Goal: Use online tool/utility: Utilize a website feature to perform a specific function

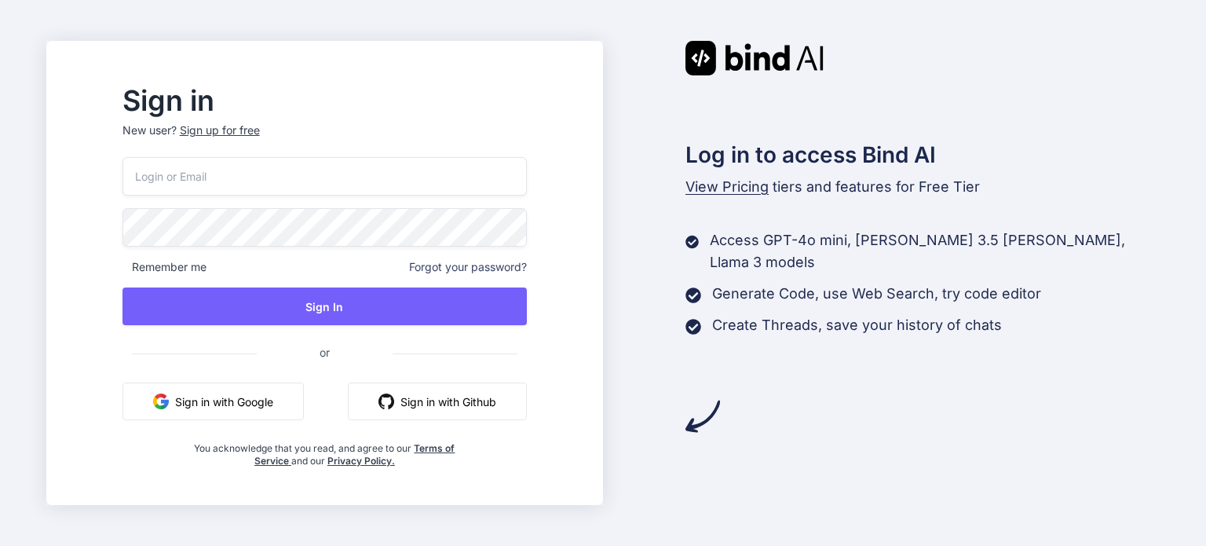
click at [763, 47] on img at bounding box center [755, 58] width 138 height 35
click at [763, 63] on img at bounding box center [755, 58] width 138 height 35
click at [304, 404] on button "Sign in with Google" at bounding box center [212, 401] width 181 height 38
click at [304, 401] on button "Sign in with Google" at bounding box center [212, 401] width 181 height 38
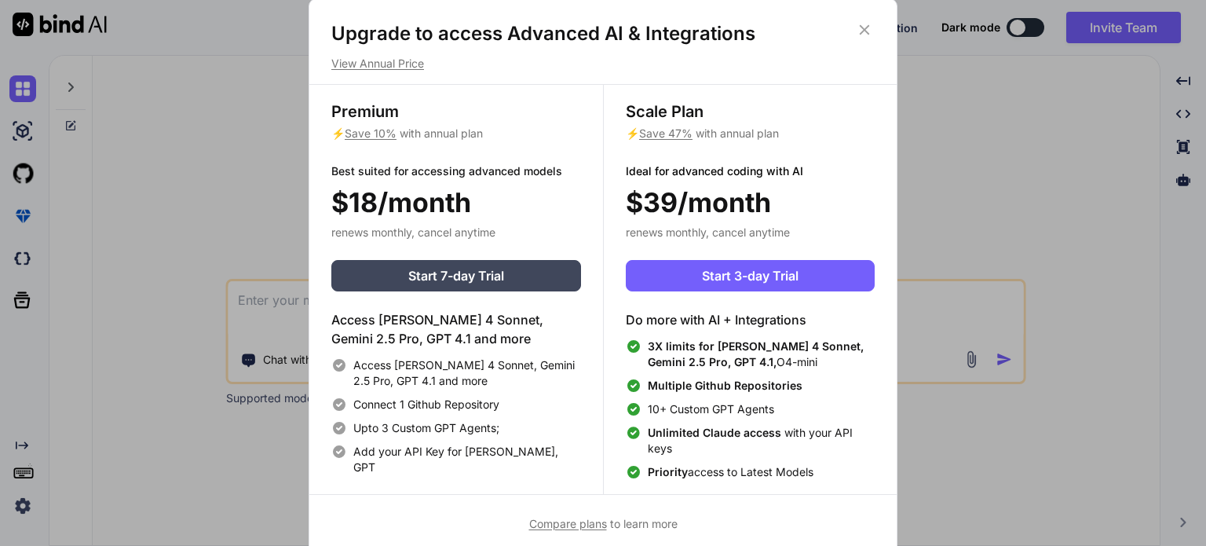
click at [861, 27] on icon at bounding box center [864, 29] width 17 height 17
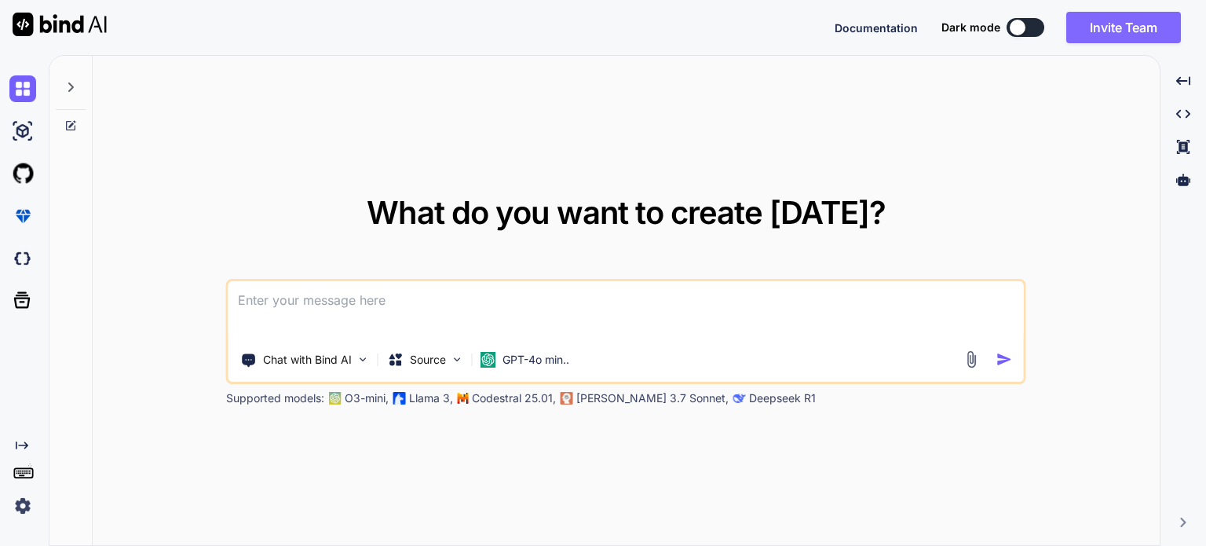
click at [1123, 31] on button "Invite Team" at bounding box center [1123, 27] width 115 height 31
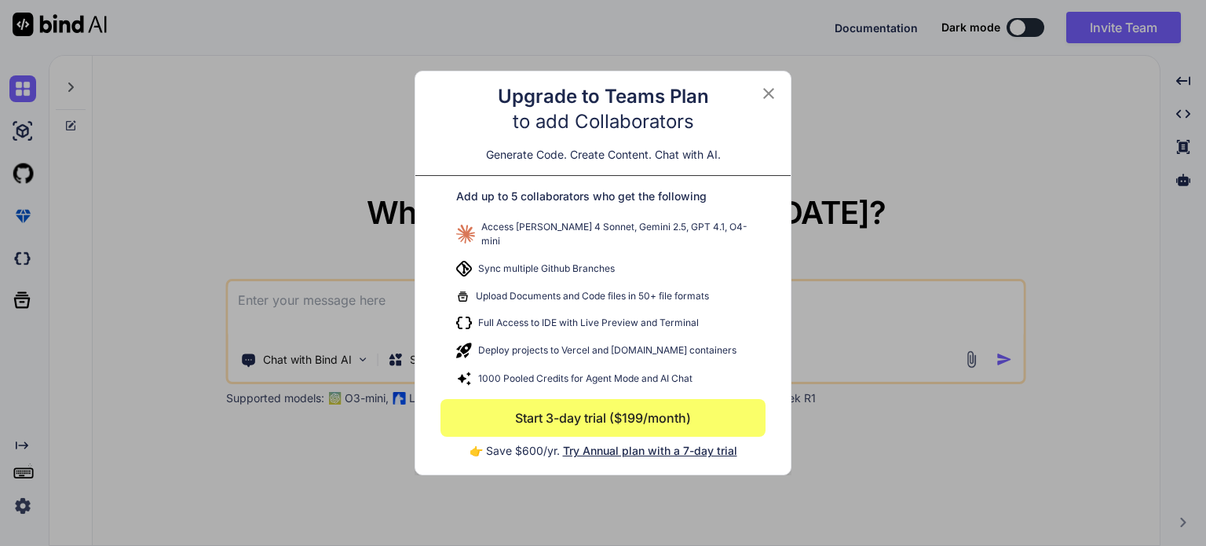
click at [773, 94] on icon at bounding box center [768, 93] width 11 height 11
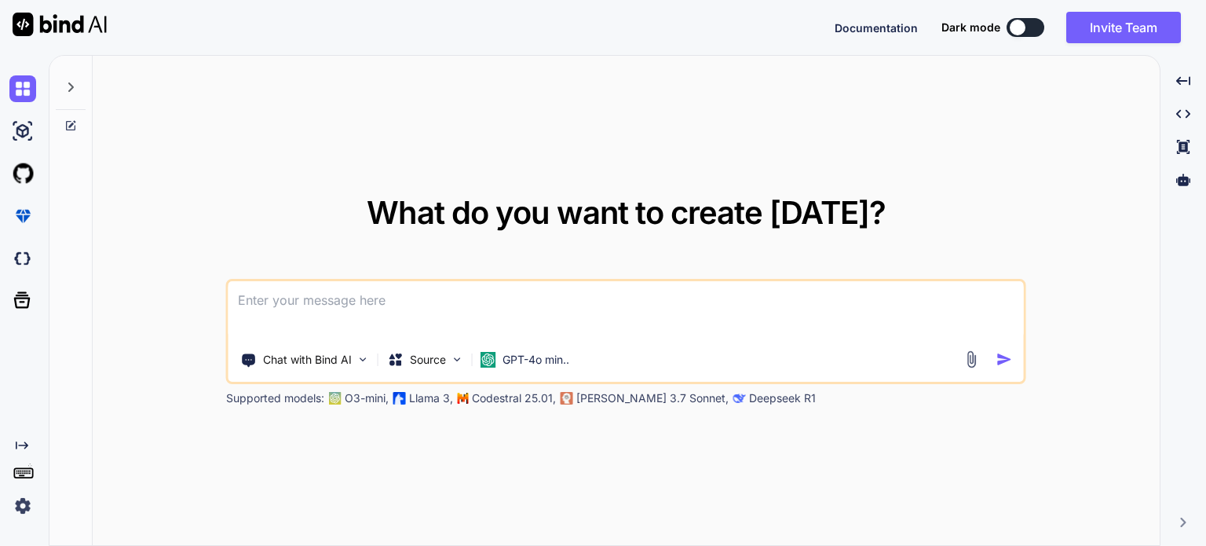
click at [70, 89] on icon at bounding box center [70, 86] width 5 height 9
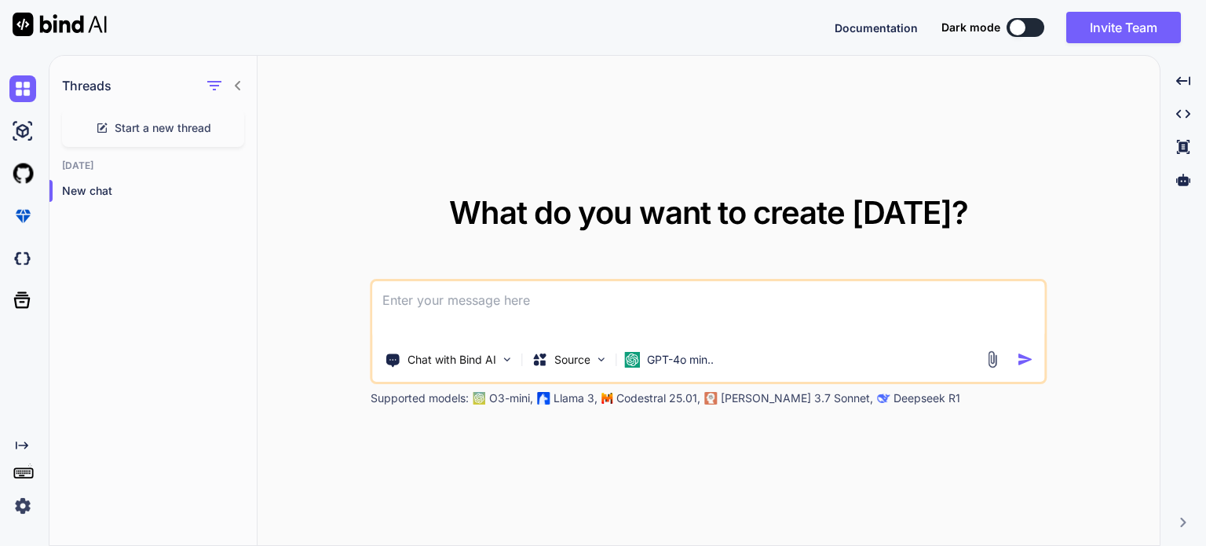
click at [237, 81] on icon at bounding box center [238, 85] width 13 height 13
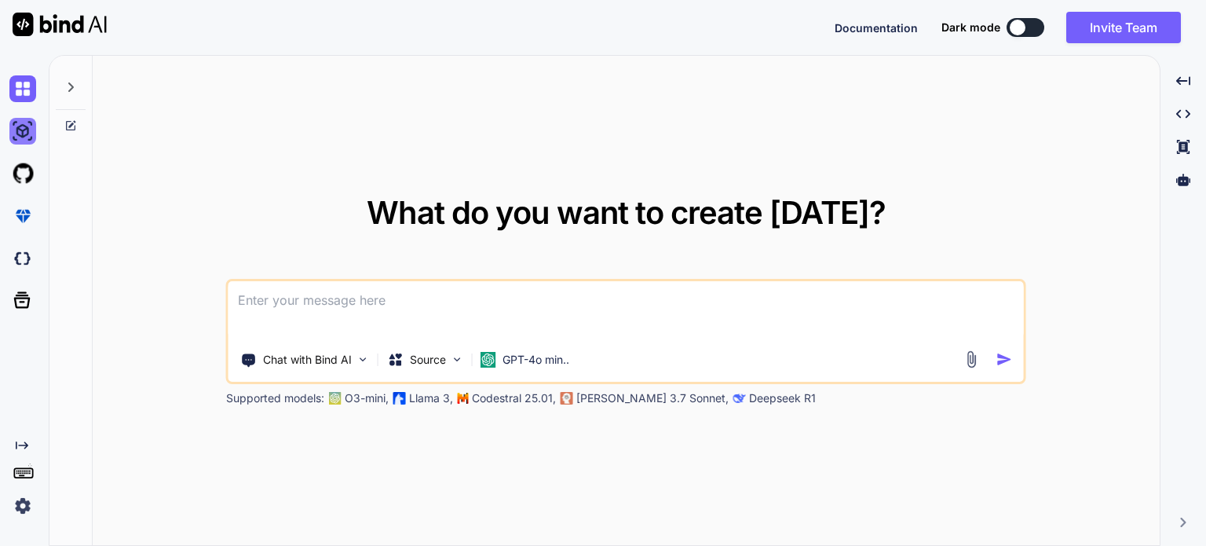
click at [25, 128] on img at bounding box center [22, 131] width 27 height 27
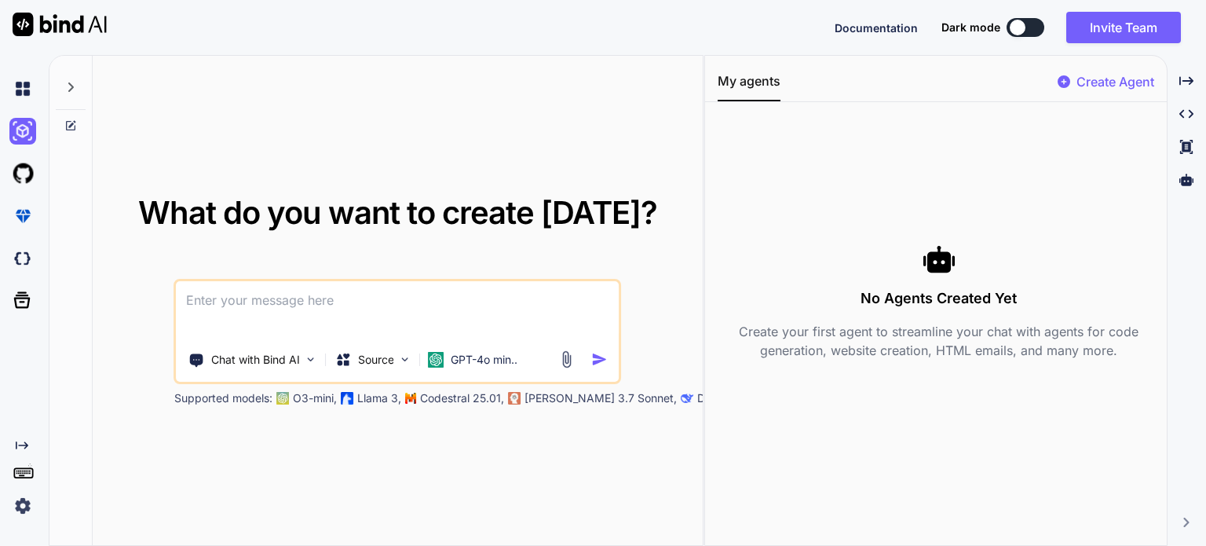
click at [76, 85] on div at bounding box center [71, 83] width 30 height 54
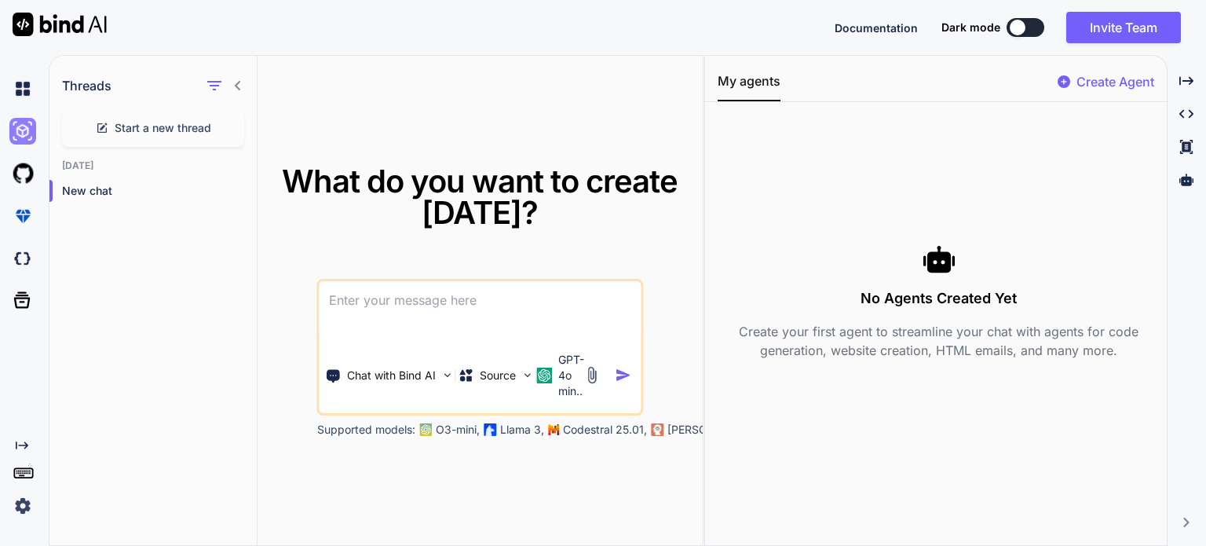
click at [34, 128] on img at bounding box center [22, 131] width 27 height 27
click at [24, 129] on img at bounding box center [22, 131] width 27 height 27
click at [57, 193] on div "New chat" at bounding box center [152, 190] width 207 height 31
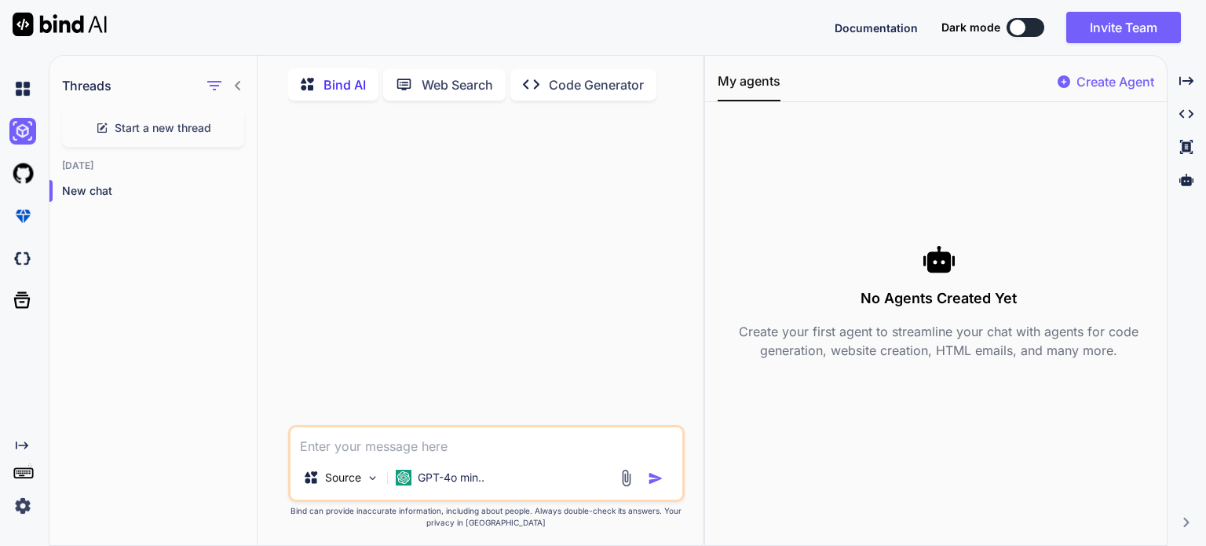
type textarea "x"
click at [683, 131] on div at bounding box center [487, 269] width 393 height 312
click at [29, 266] on img at bounding box center [22, 258] width 27 height 27
click at [27, 307] on icon at bounding box center [22, 300] width 16 height 16
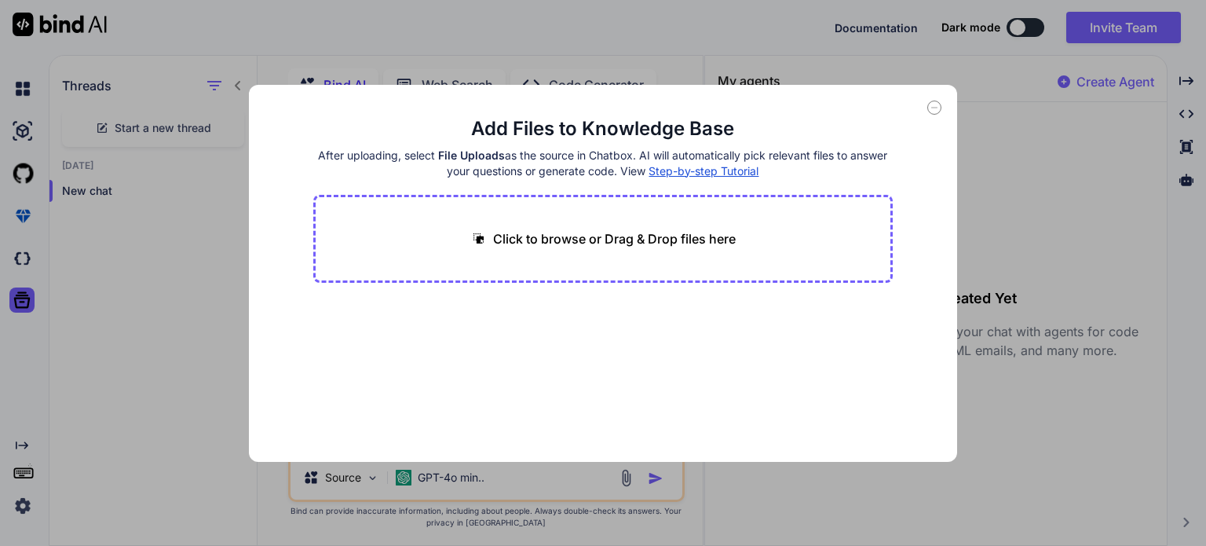
click at [934, 110] on icon at bounding box center [934, 108] width 14 height 14
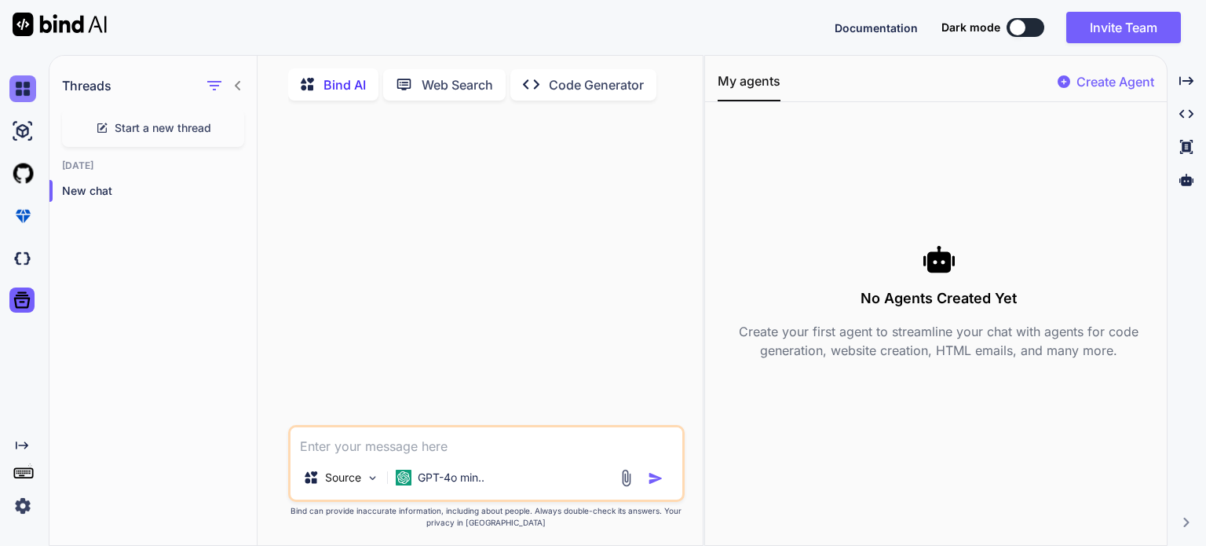
click at [18, 76] on img at bounding box center [22, 88] width 27 height 27
click at [25, 95] on img at bounding box center [22, 88] width 27 height 27
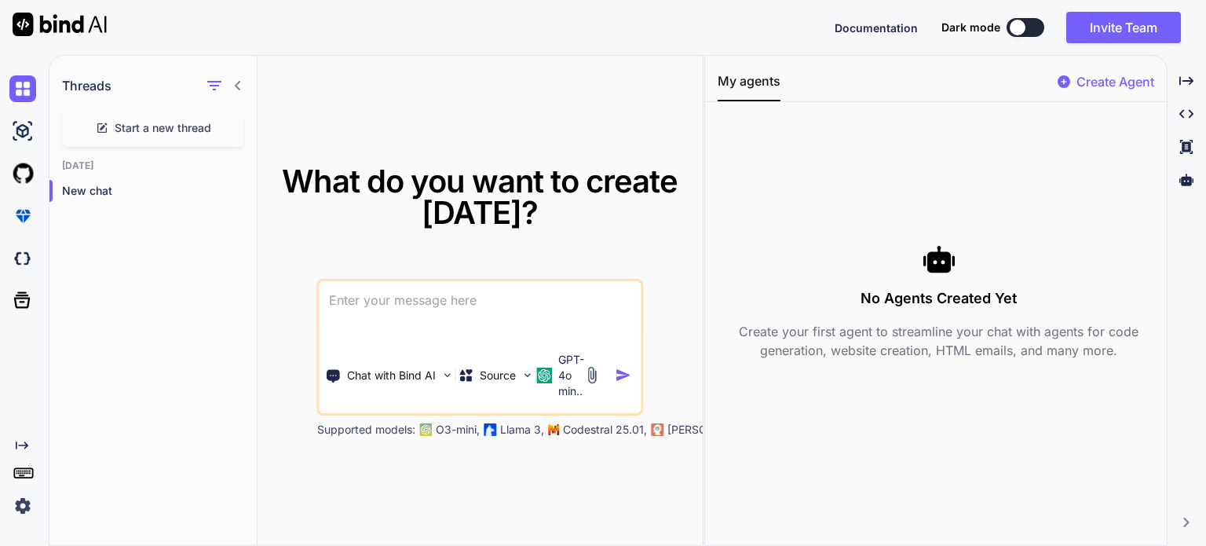
click at [705, 294] on div "No Agents Created Yet Create your first agent to streamline your chat with agen…" at bounding box center [936, 301] width 462 height 373
drag, startPoint x: 704, startPoint y: 286, endPoint x: 869, endPoint y: 301, distance: 166.4
click at [916, 296] on div "My agents Create Agent No Agents Created Yet Create your first agent to streaml…" at bounding box center [935, 300] width 463 height 491
click at [708, 297] on div "No Agents Created Yet Create your first agent to streamline your chat with agen…" at bounding box center [936, 301] width 462 height 373
click at [702, 295] on div "What do you want to create today? Chat with Bind AI Source GPT-4o min.. Support…" at bounding box center [480, 301] width 445 height 491
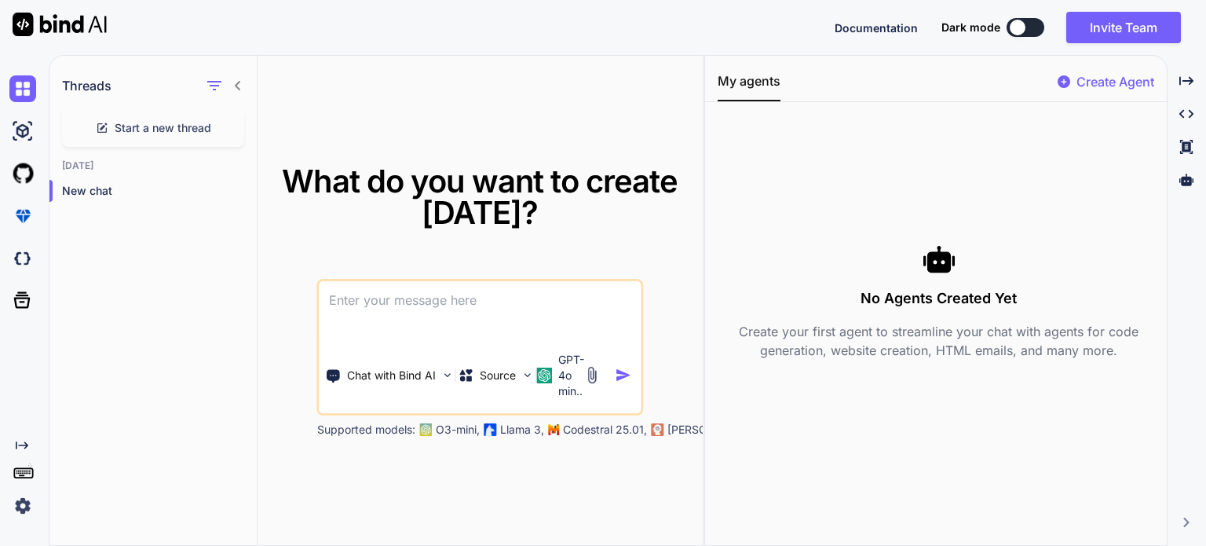
drag, startPoint x: 704, startPoint y: 295, endPoint x: 623, endPoint y: 313, distance: 82.1
click at [729, 295] on div "My agents Create Agent No Agents Created Yet Create your first agent to streaml…" at bounding box center [935, 300] width 463 height 491
click at [233, 86] on icon at bounding box center [238, 85] width 13 height 13
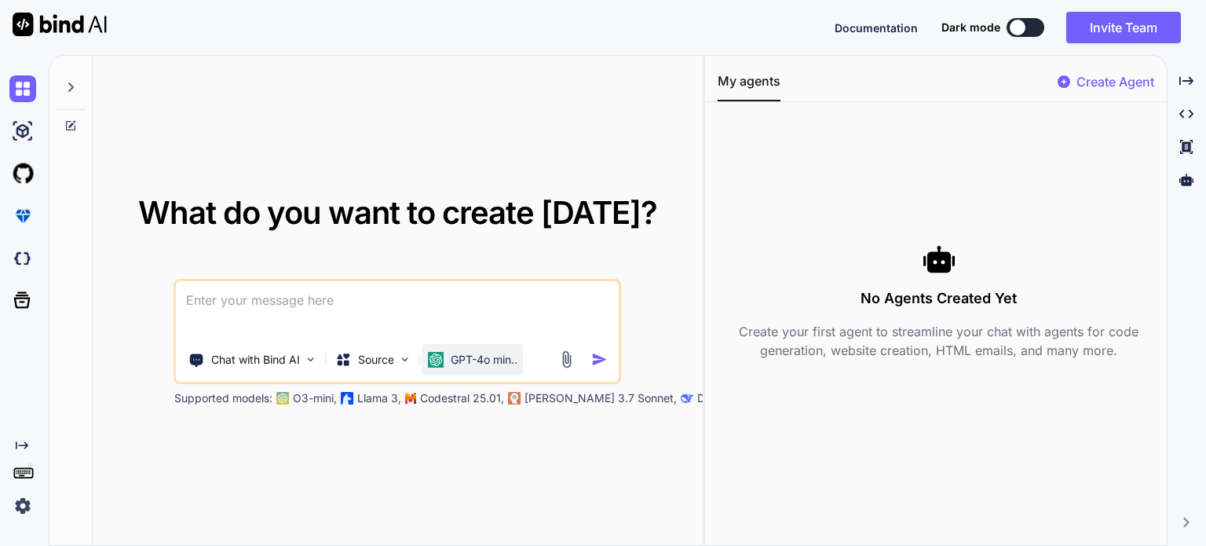
click at [493, 356] on p "GPT-4o min.." at bounding box center [484, 360] width 67 height 16
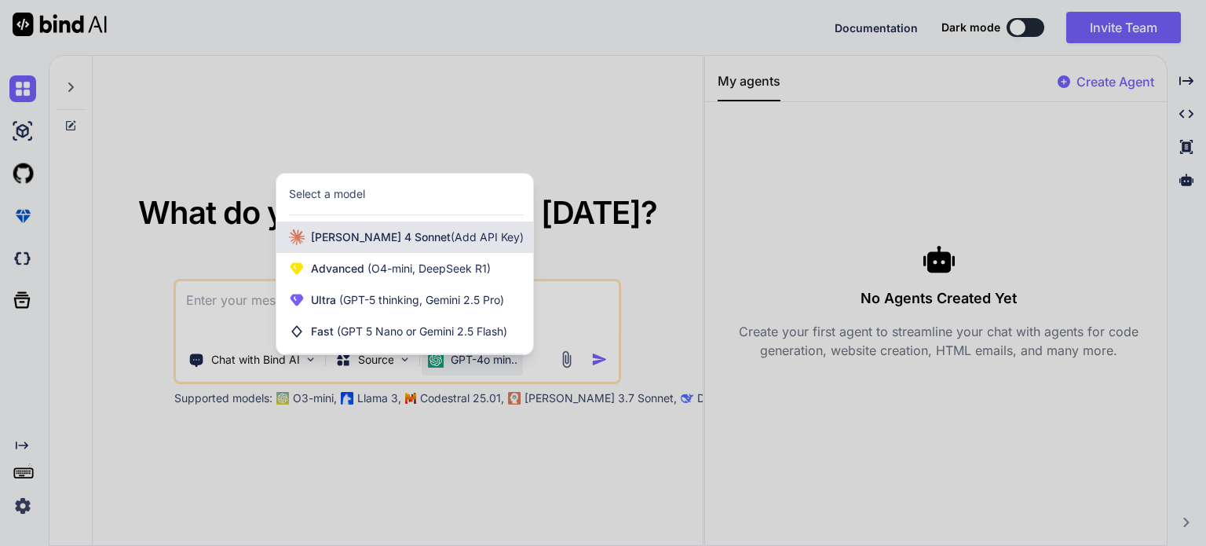
click at [435, 245] on div "Claude 4 Sonnet (Add API Key)" at bounding box center [404, 236] width 257 height 31
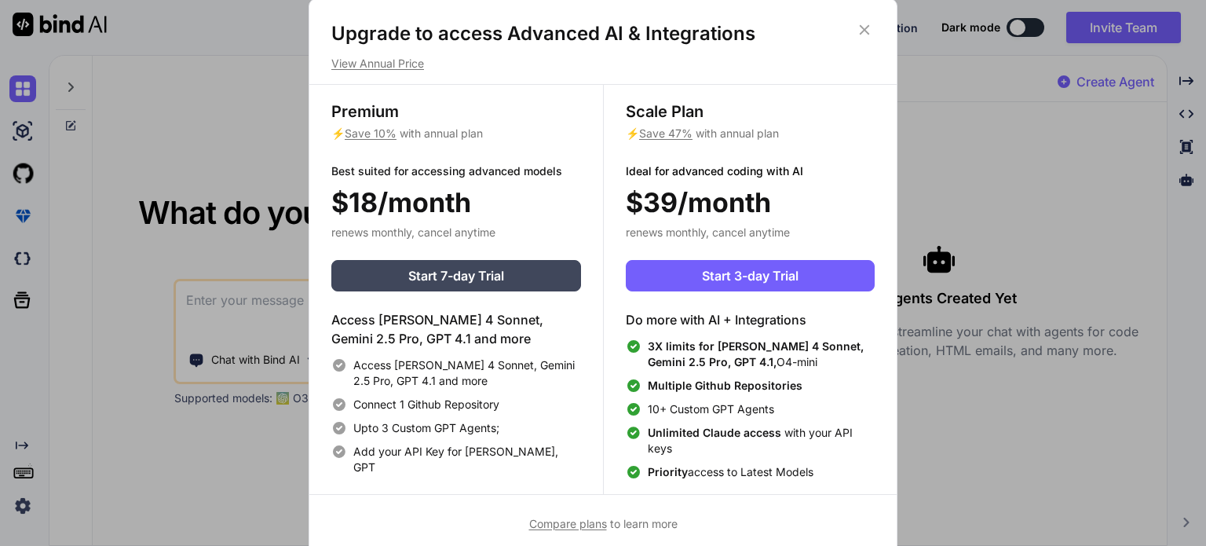
click at [868, 27] on icon at bounding box center [865, 29] width 10 height 10
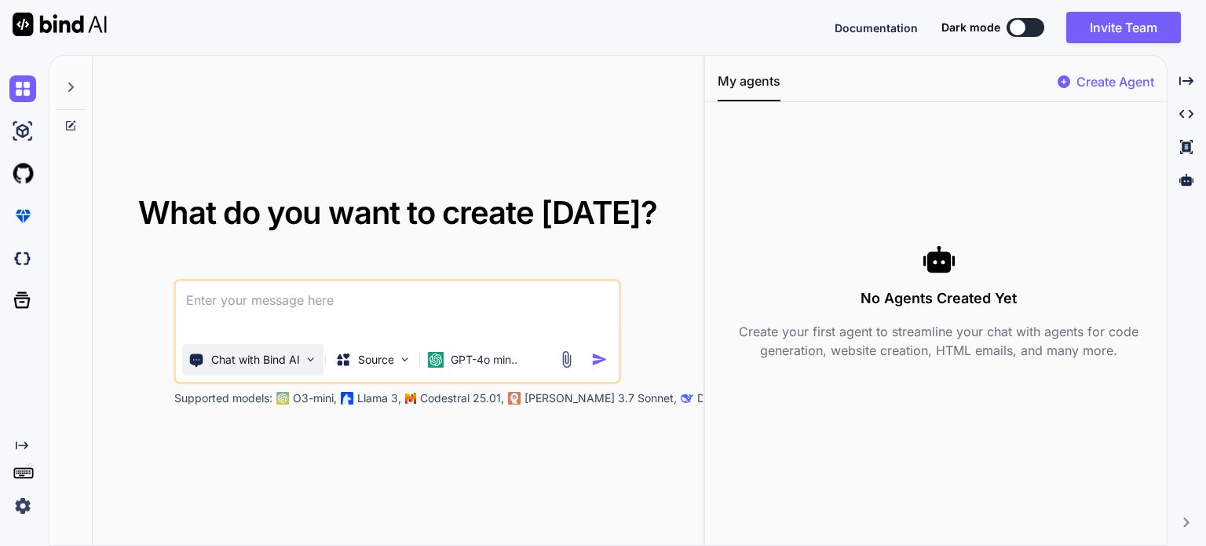
click at [267, 360] on p "Chat with Bind AI" at bounding box center [255, 360] width 89 height 16
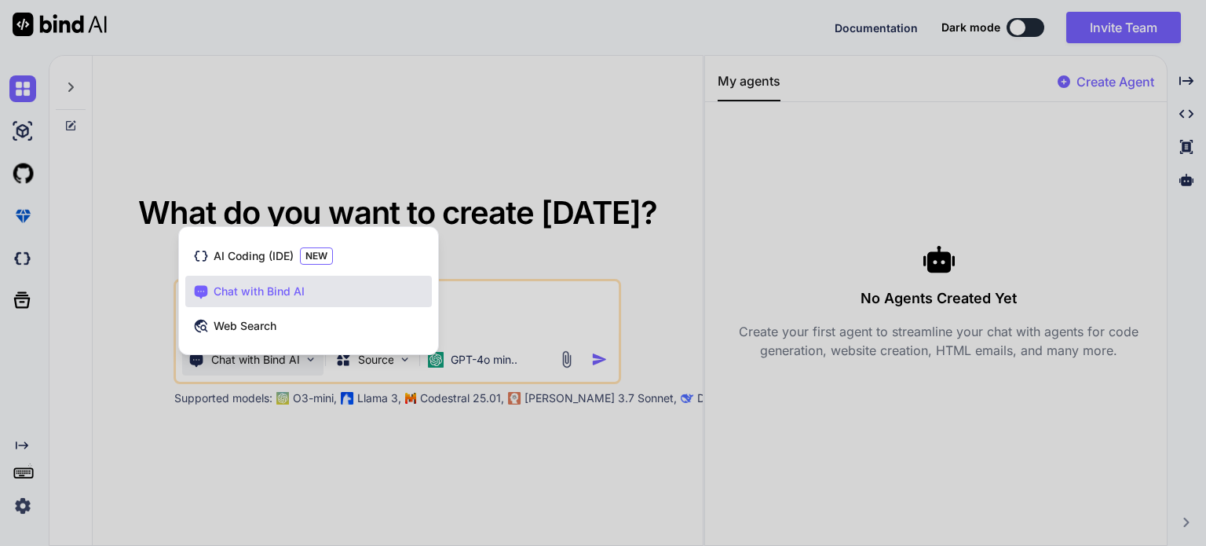
click at [482, 215] on div at bounding box center [603, 273] width 1206 height 546
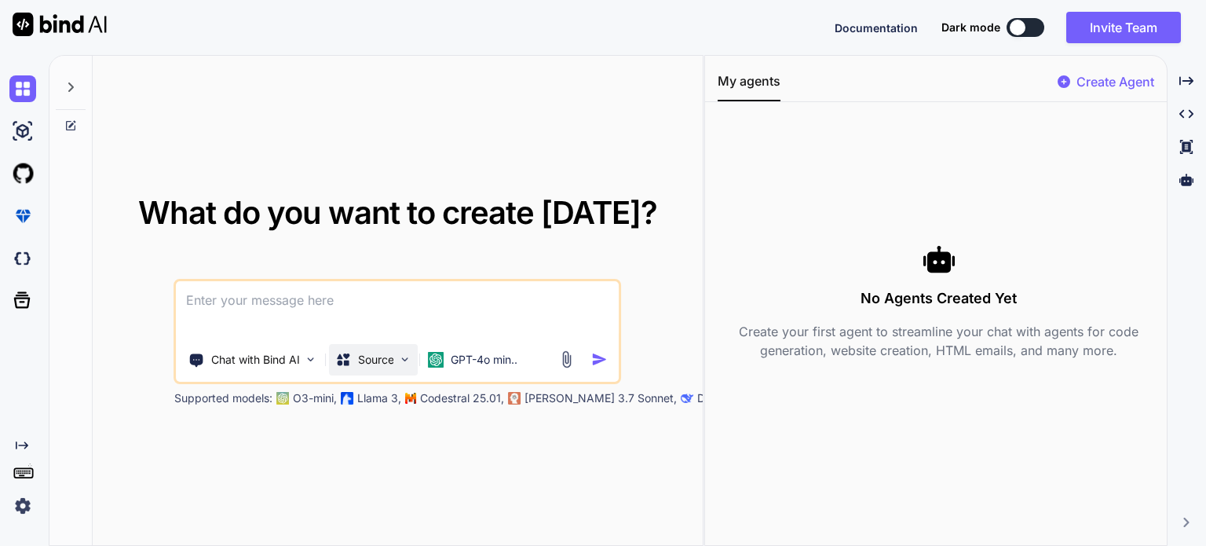
click at [372, 367] on p "Source" at bounding box center [376, 360] width 36 height 16
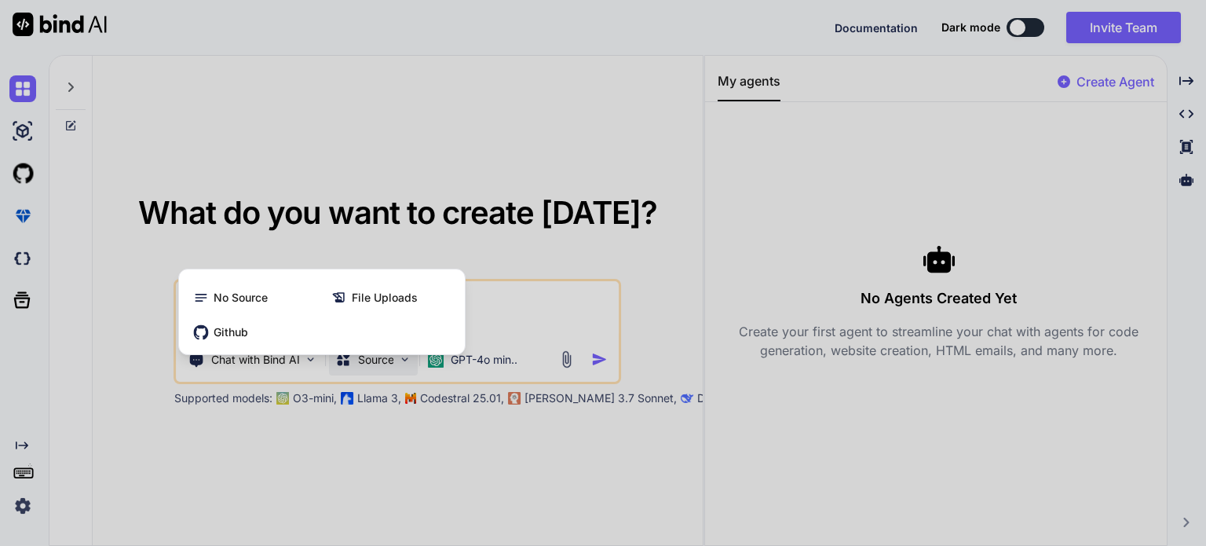
click at [526, 152] on div at bounding box center [603, 273] width 1206 height 546
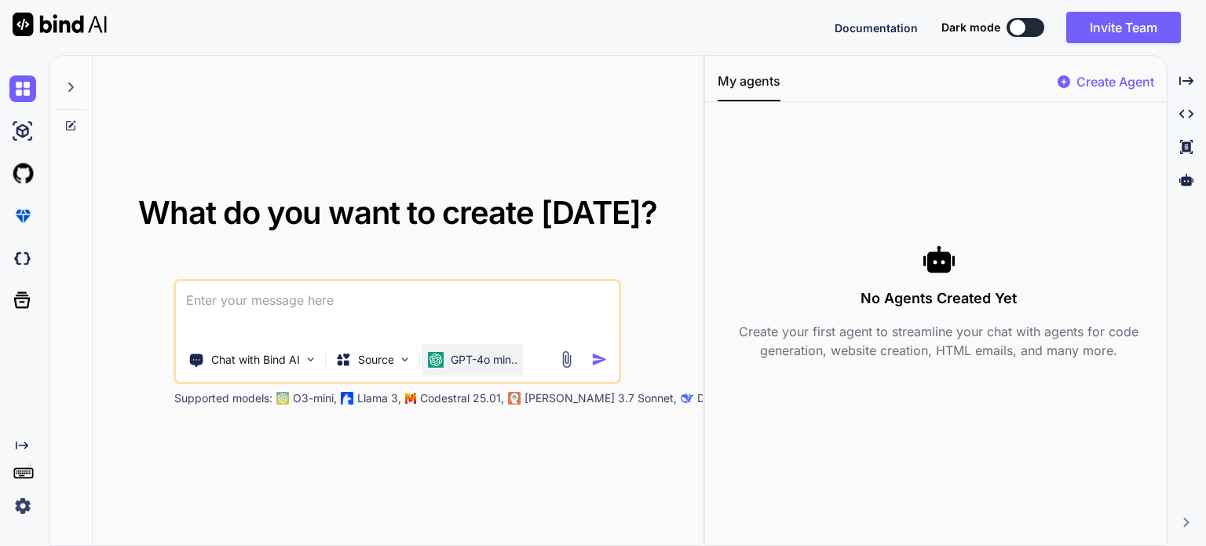
click at [490, 370] on div "GPT-4o min.." at bounding box center [472, 359] width 101 height 31
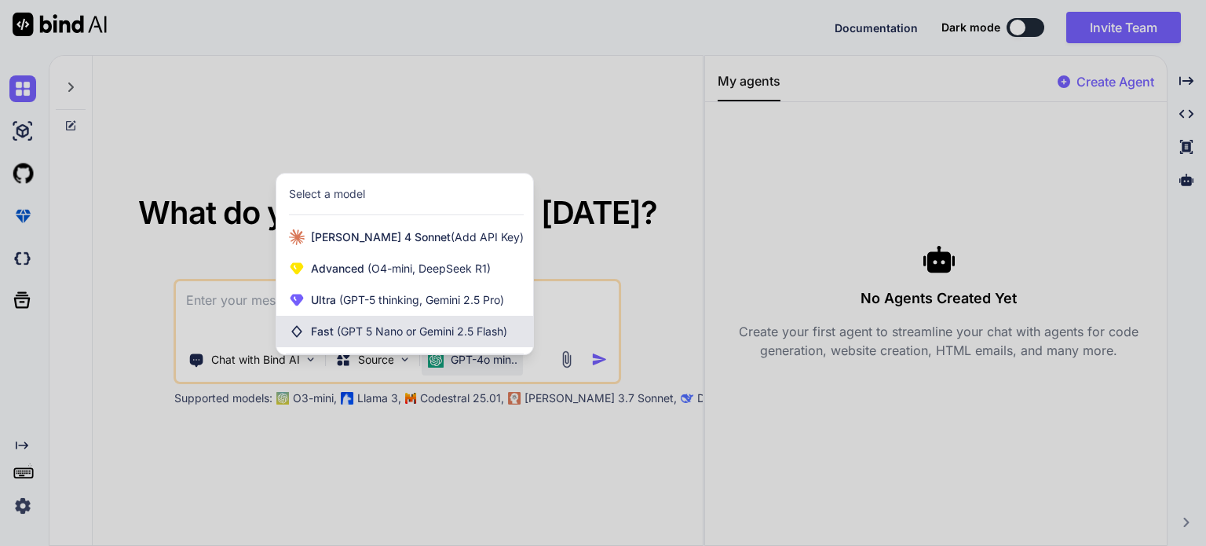
click at [474, 343] on div "Fast (GPT 5 Nano or Gemini 2.5 Flash)" at bounding box center [404, 331] width 257 height 31
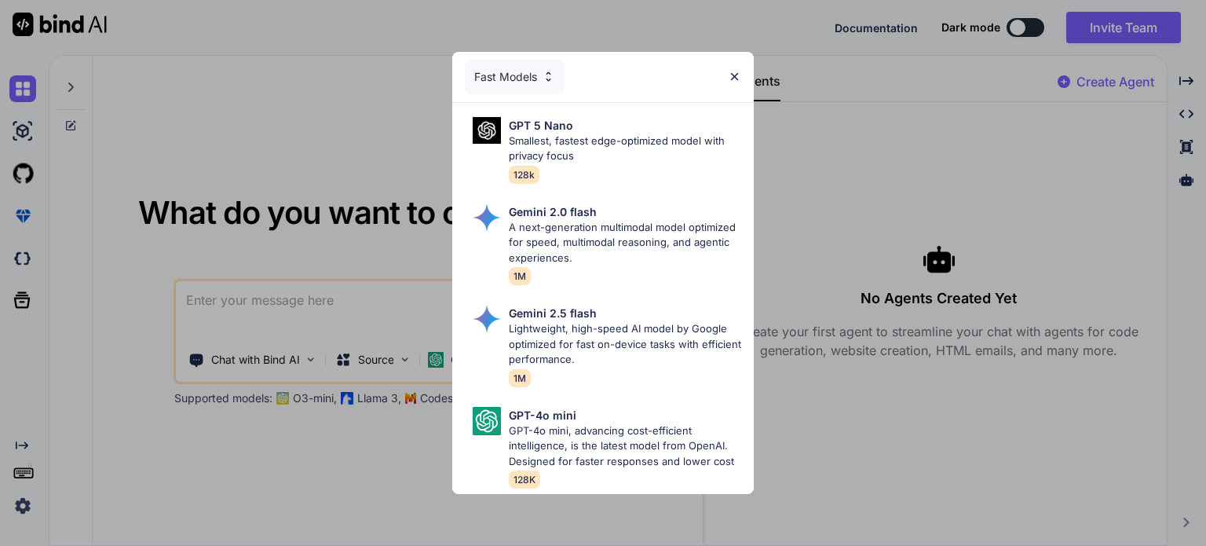
click at [520, 68] on div "Fast Models" at bounding box center [515, 77] width 100 height 35
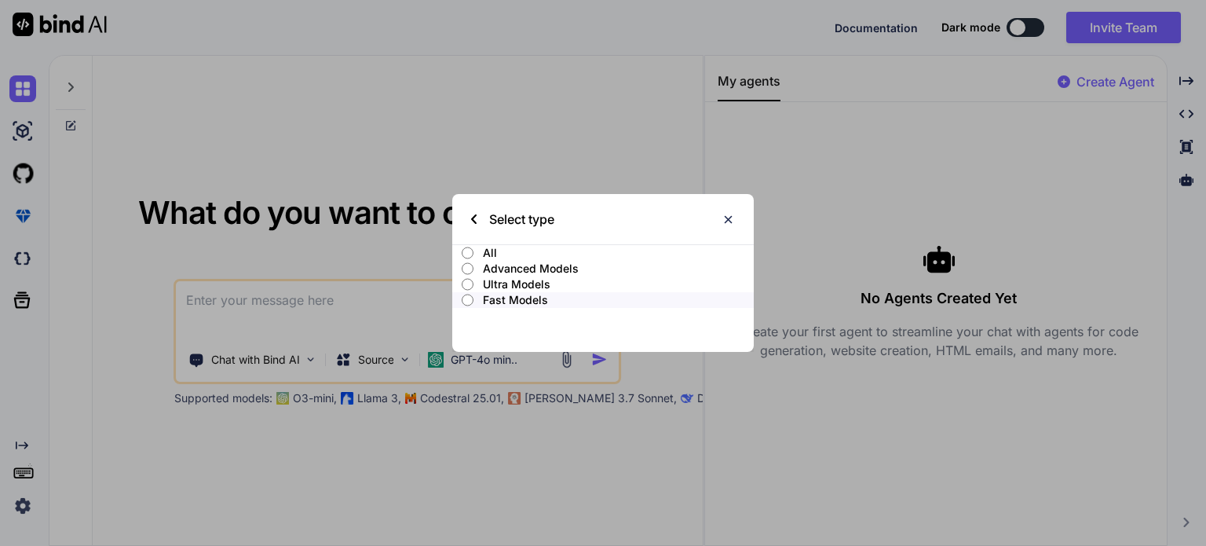
click at [483, 249] on p "All" at bounding box center [618, 253] width 271 height 16
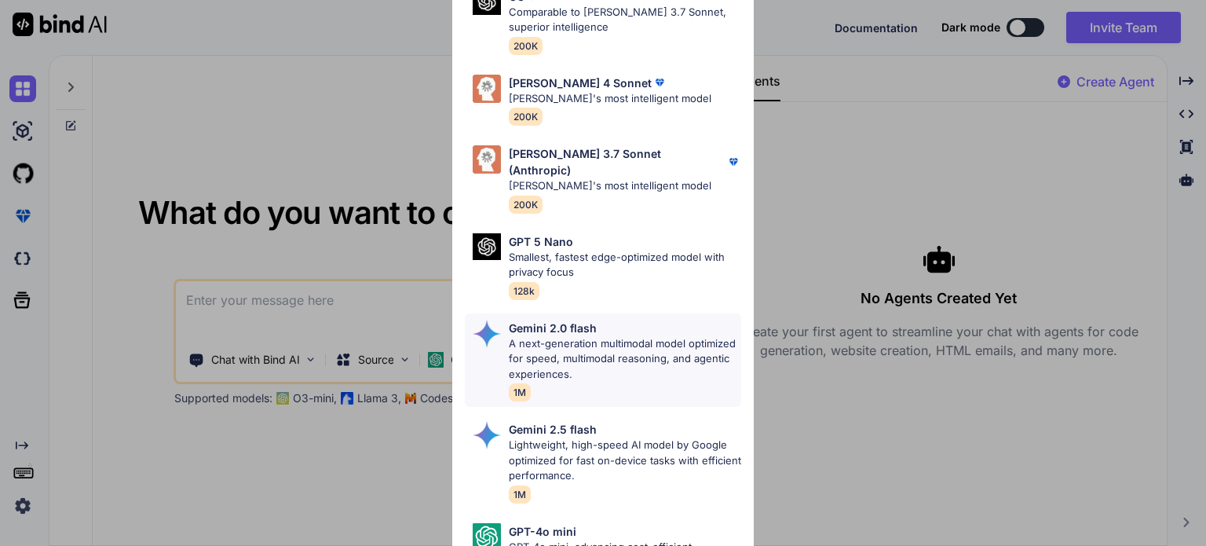
scroll to position [660, 0]
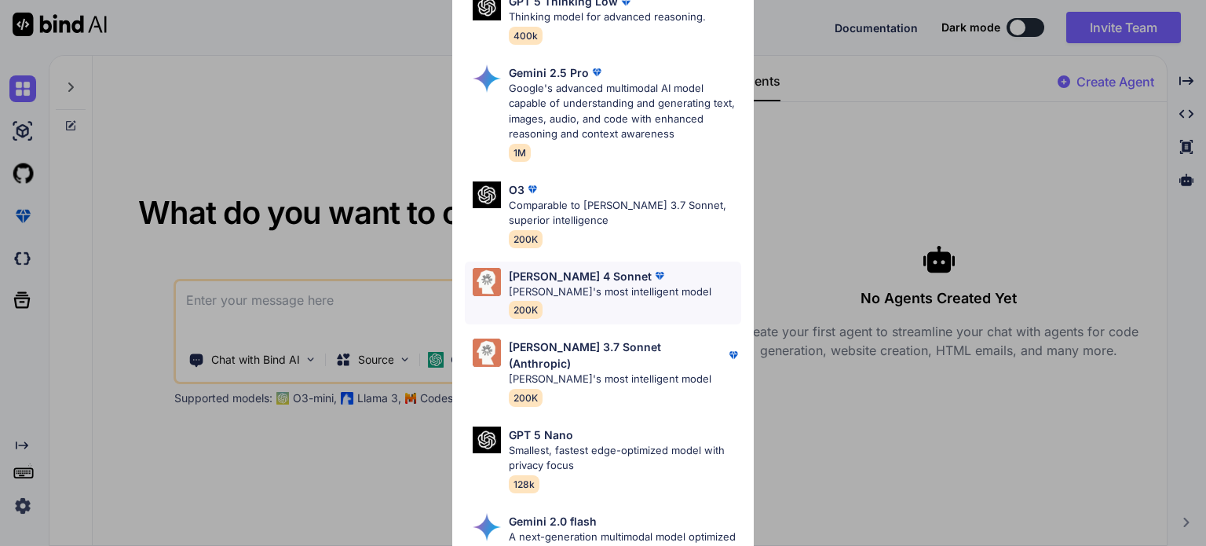
click at [662, 282] on div "Claude 4 Sonnet Claude's most intelligent model 200K" at bounding box center [603, 293] width 276 height 64
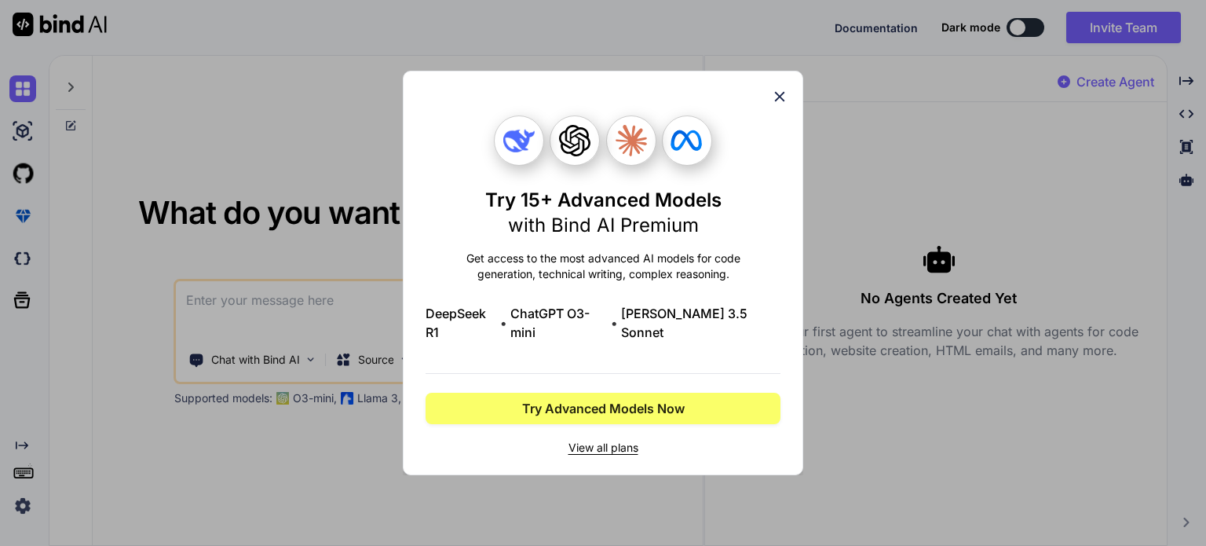
scroll to position [0, 0]
click at [779, 104] on icon at bounding box center [779, 96] width 17 height 17
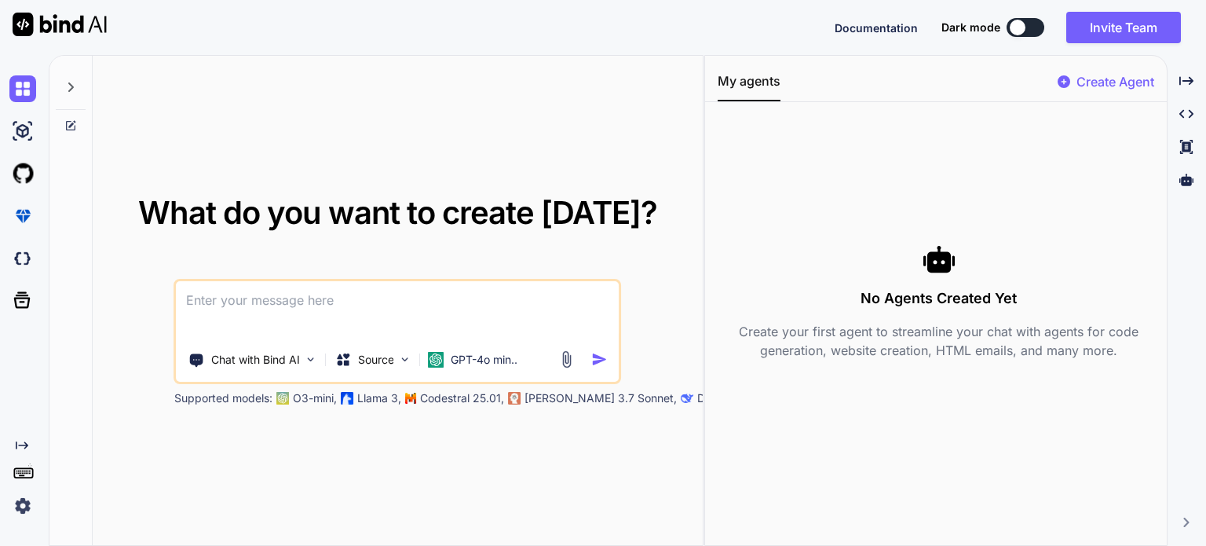
click at [471, 313] on textarea at bounding box center [398, 310] width 442 height 58
click at [402, 370] on div "Source" at bounding box center [374, 359] width 89 height 31
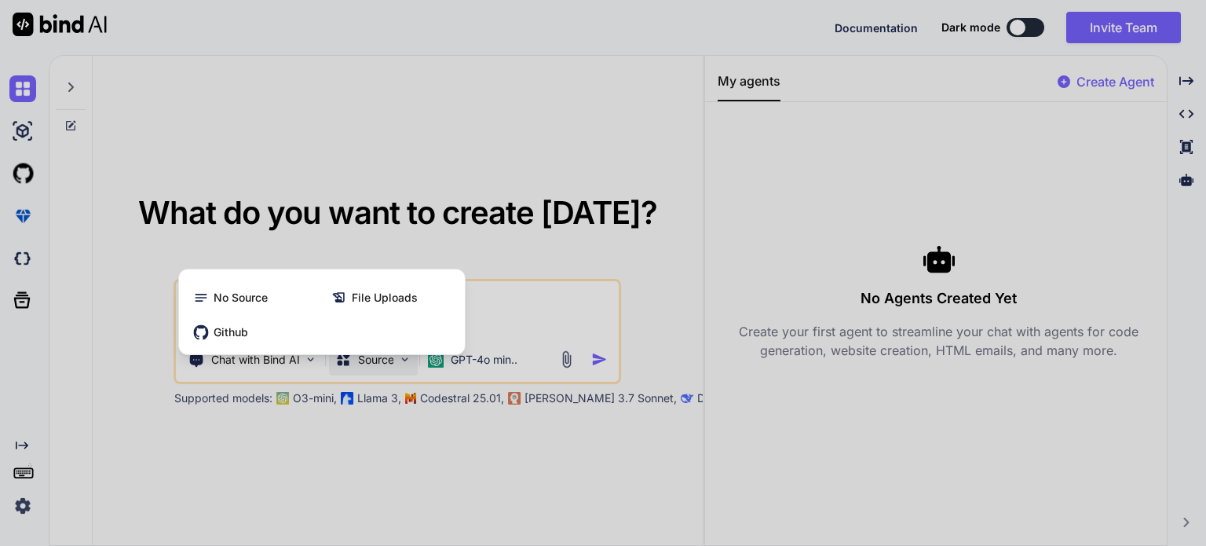
click at [341, 436] on div at bounding box center [603, 273] width 1206 height 546
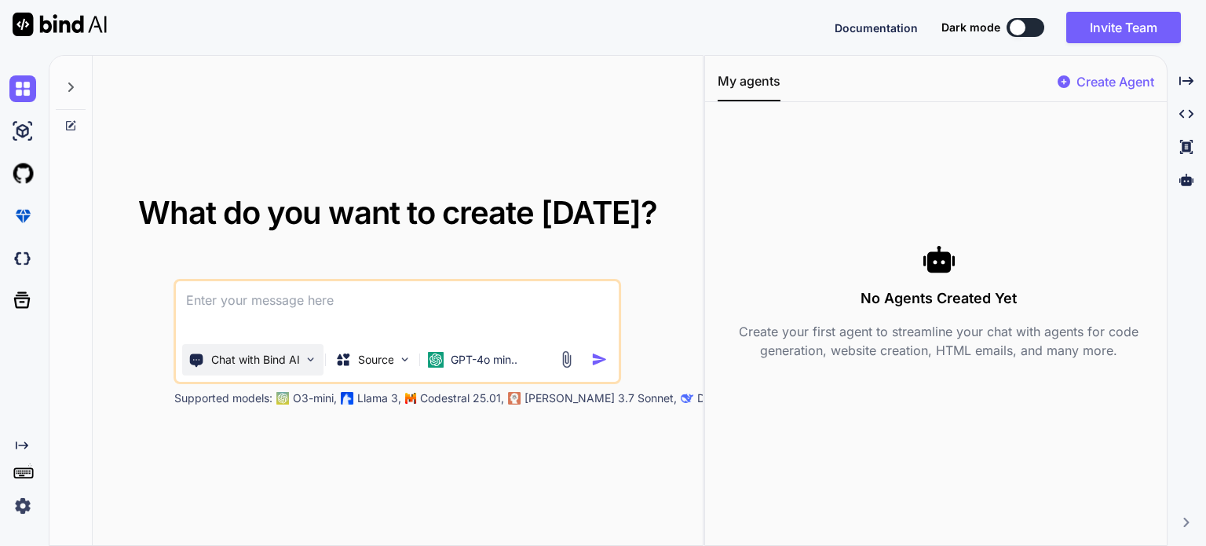
click at [289, 358] on p "Chat with Bind AI" at bounding box center [255, 360] width 89 height 16
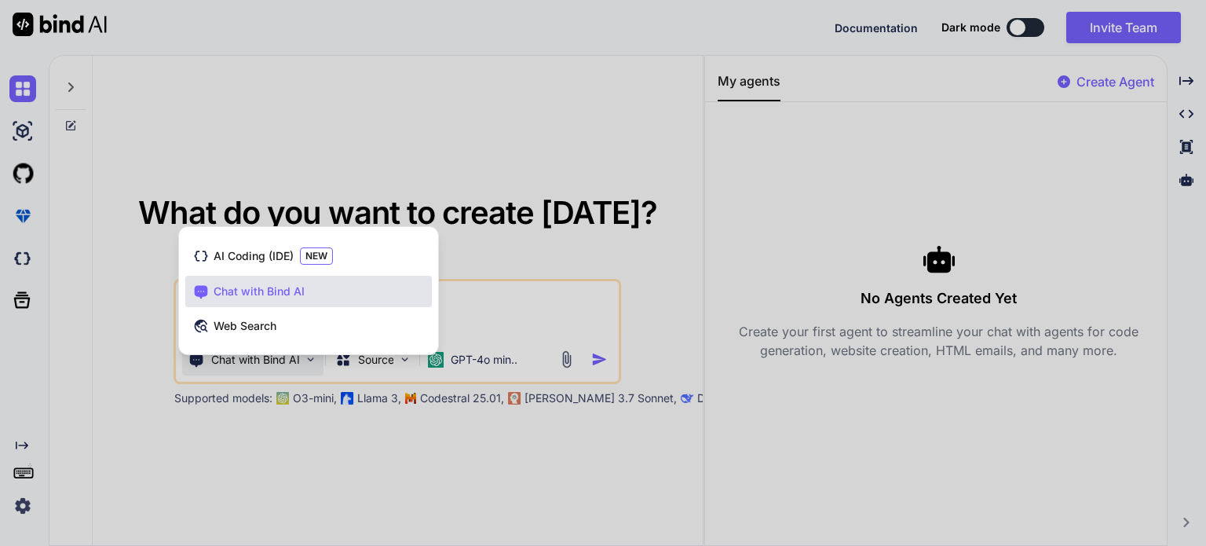
click at [1033, 32] on div at bounding box center [603, 273] width 1206 height 546
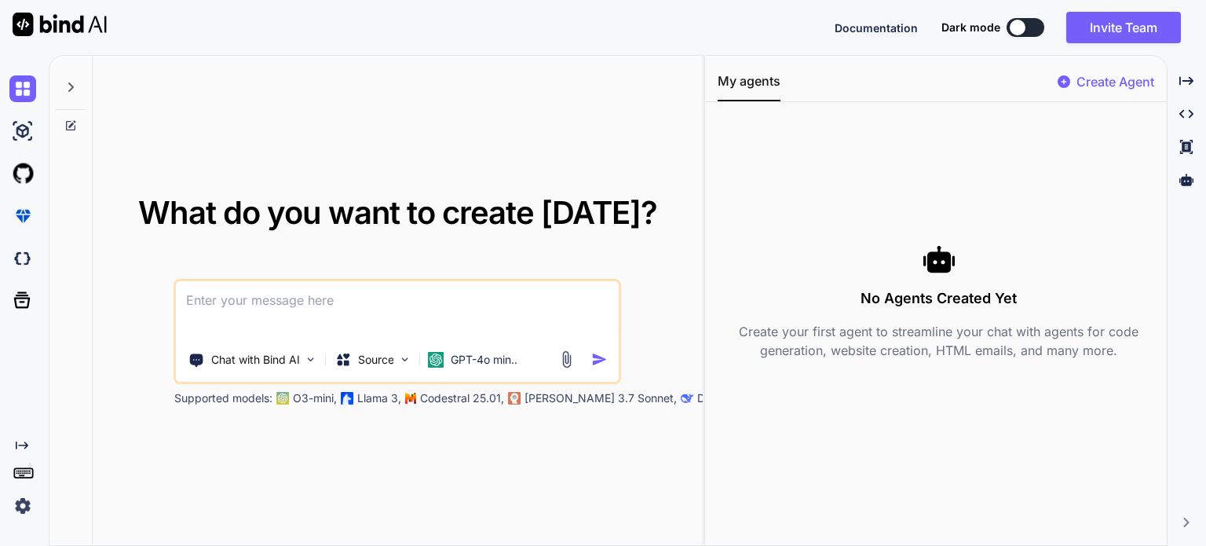
click at [1032, 26] on button at bounding box center [1026, 27] width 38 height 19
click at [1031, 26] on button at bounding box center [1026, 27] width 38 height 19
click at [1029, 23] on button at bounding box center [1026, 27] width 38 height 19
click at [1029, 25] on button at bounding box center [1026, 27] width 38 height 19
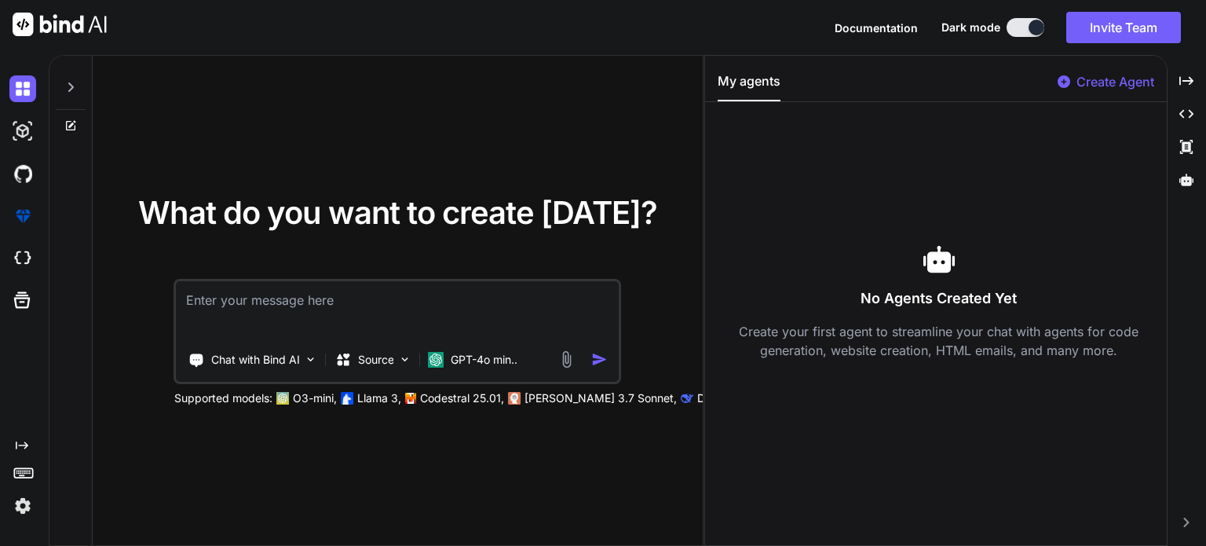
click at [1120, 81] on p "Create Agent" at bounding box center [1116, 81] width 78 height 19
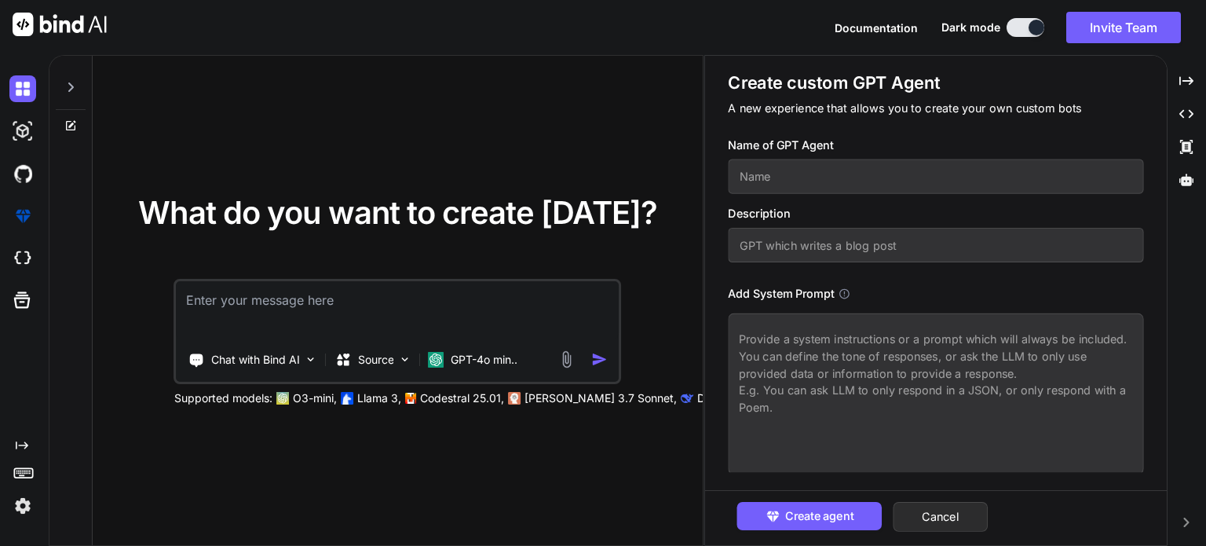
click at [895, 31] on span "Documentation" at bounding box center [876, 27] width 83 height 13
click at [400, 179] on div "What do you want to create today? Chat with Bind AI Source GPT-4o min.. Support…" at bounding box center [398, 301] width 610 height 491
click at [1194, 87] on div "Created with Pixso." at bounding box center [1187, 81] width 26 height 27
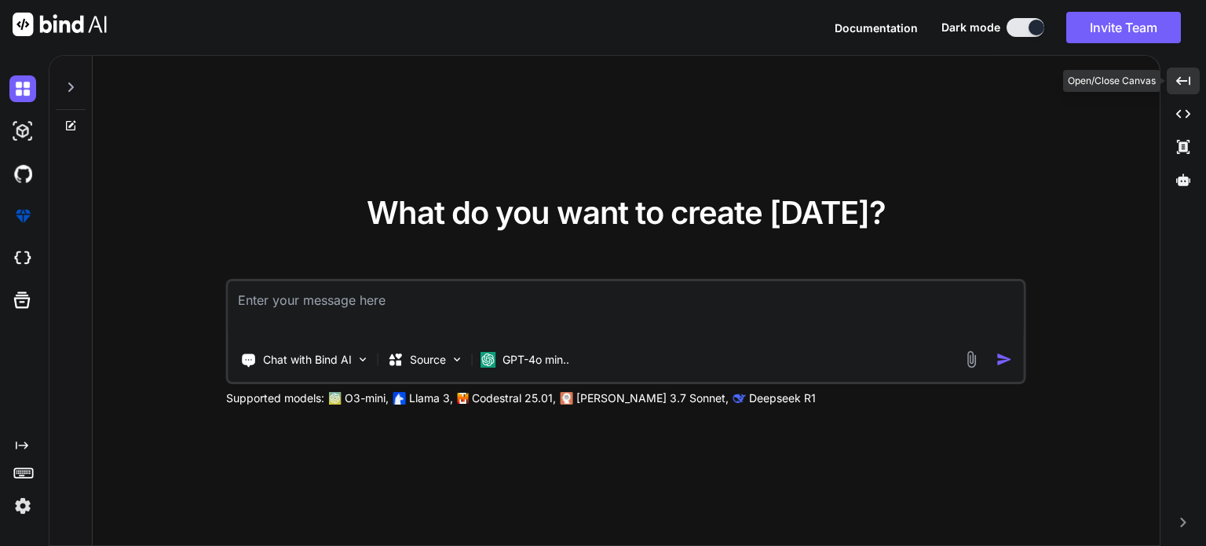
click at [1188, 83] on icon "Created with Pixso." at bounding box center [1183, 81] width 14 height 14
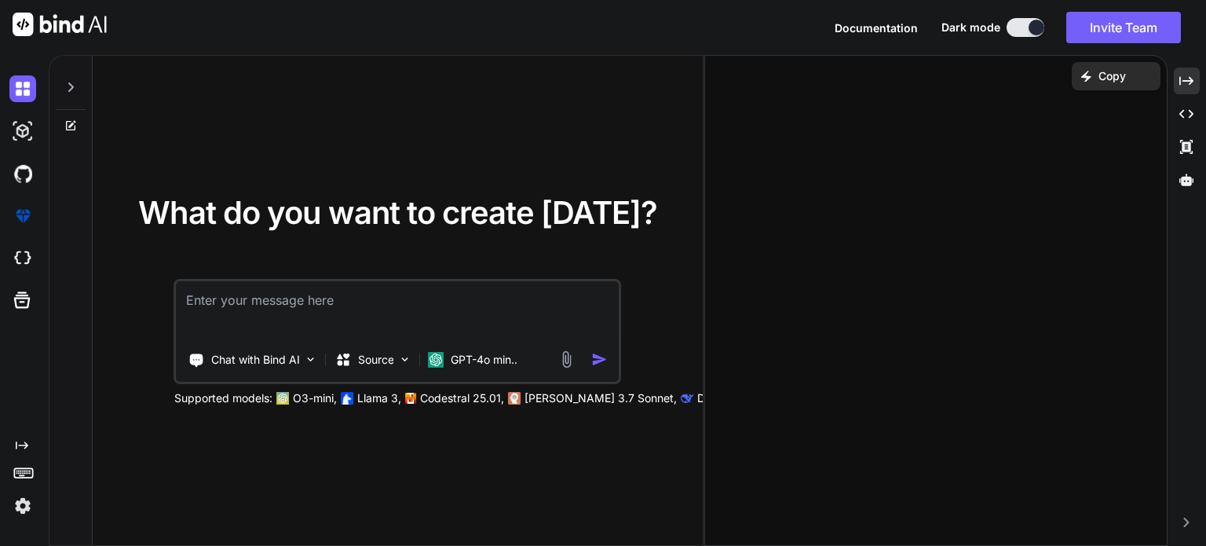
click at [561, 305] on textarea at bounding box center [398, 310] width 442 height 58
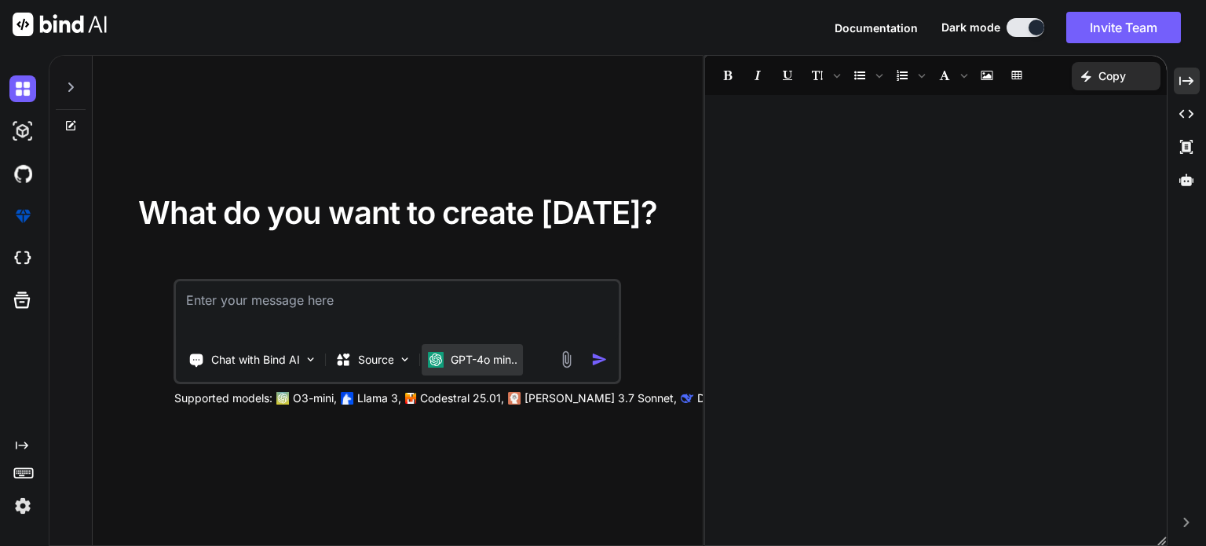
click at [474, 357] on p "GPT-4o min.." at bounding box center [484, 360] width 67 height 16
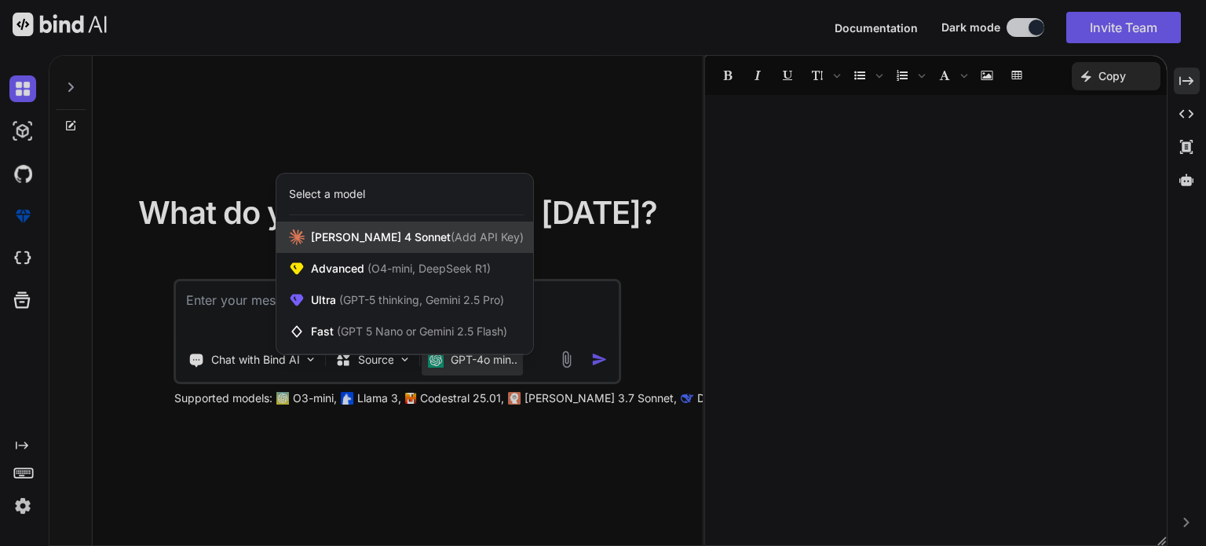
click at [451, 243] on span "(Add API Key)" at bounding box center [487, 236] width 73 height 13
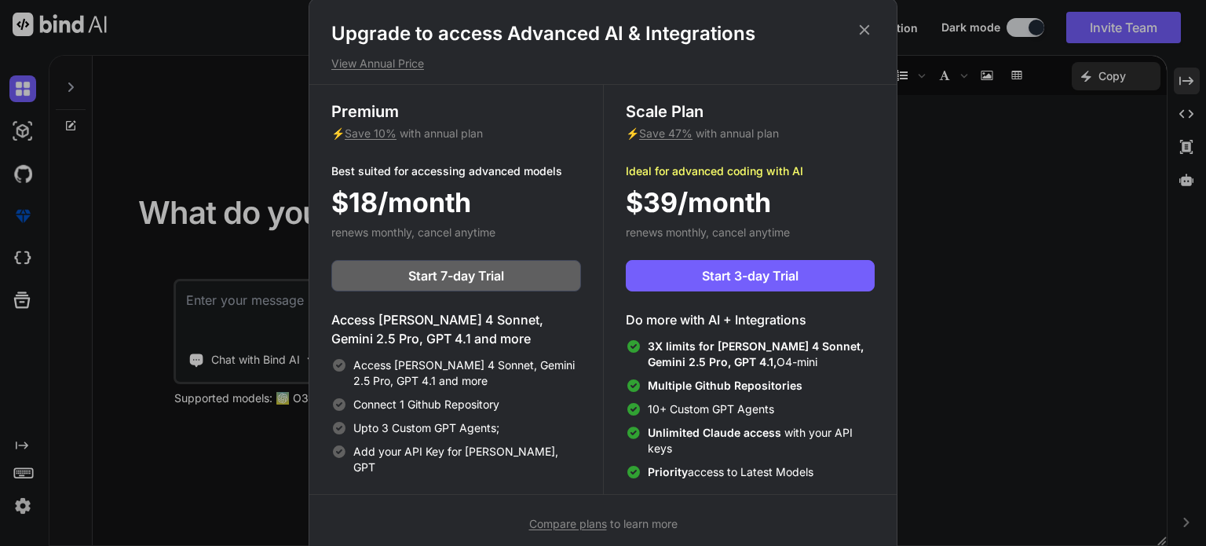
click at [866, 21] on icon at bounding box center [864, 29] width 17 height 17
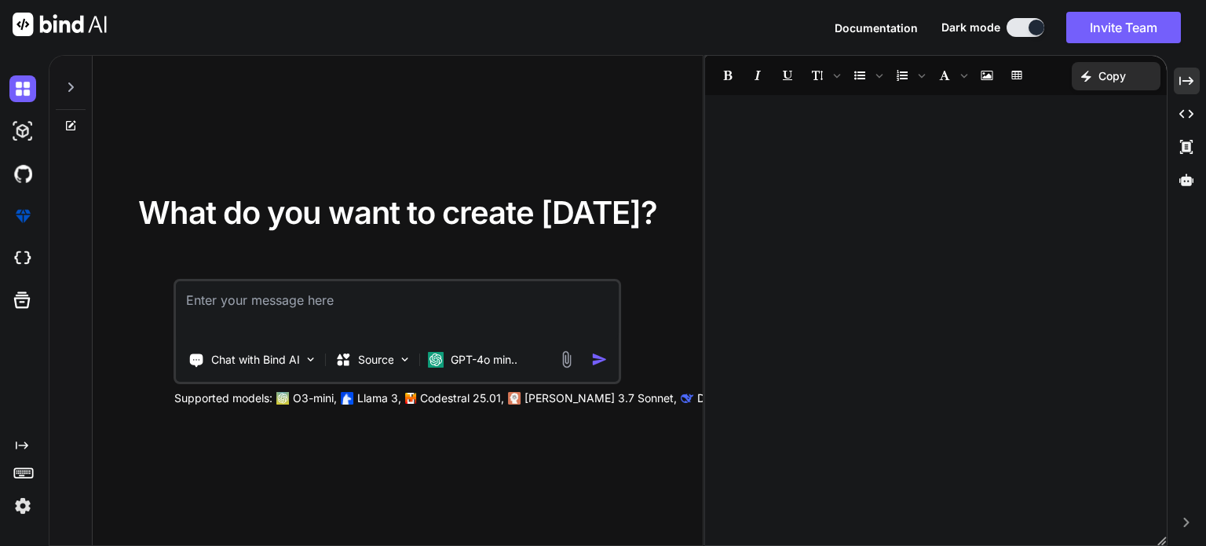
click at [424, 172] on div "What do you want to create today? Chat with Bind AI Source GPT-4o min.. Support…" at bounding box center [398, 301] width 610 height 491
click at [371, 311] on textarea at bounding box center [398, 310] width 442 height 58
paste textarea "ในฐานะผู้เชี่ยวชาญด้านการออกแบบเว็บไซต์ที่สั่งสมประสบการณ์มานานกว่า 20 ปี ผมพร้…"
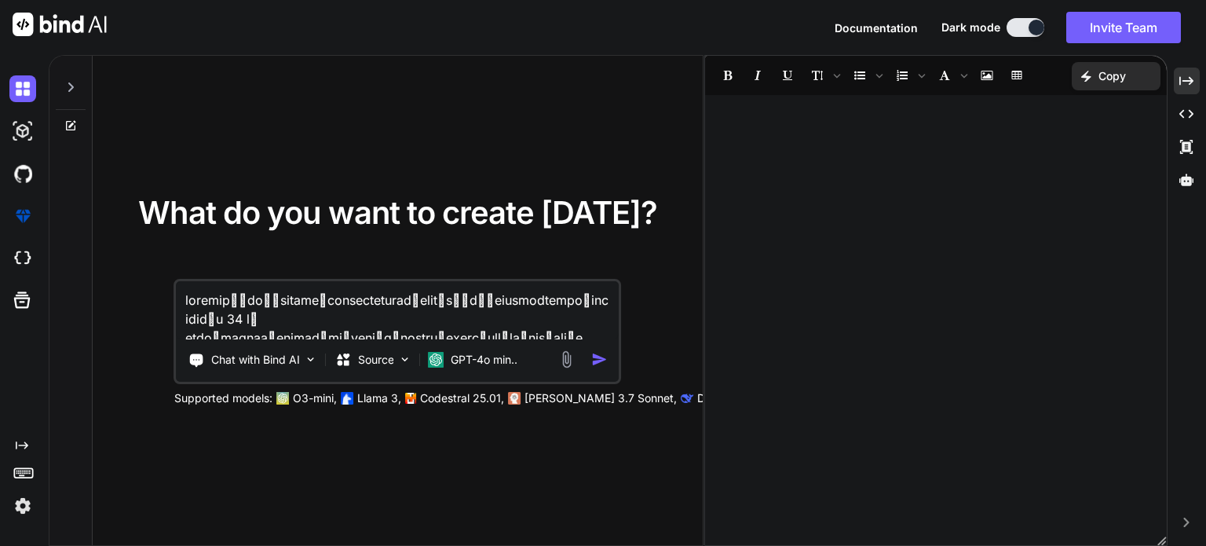
scroll to position [1150, 0]
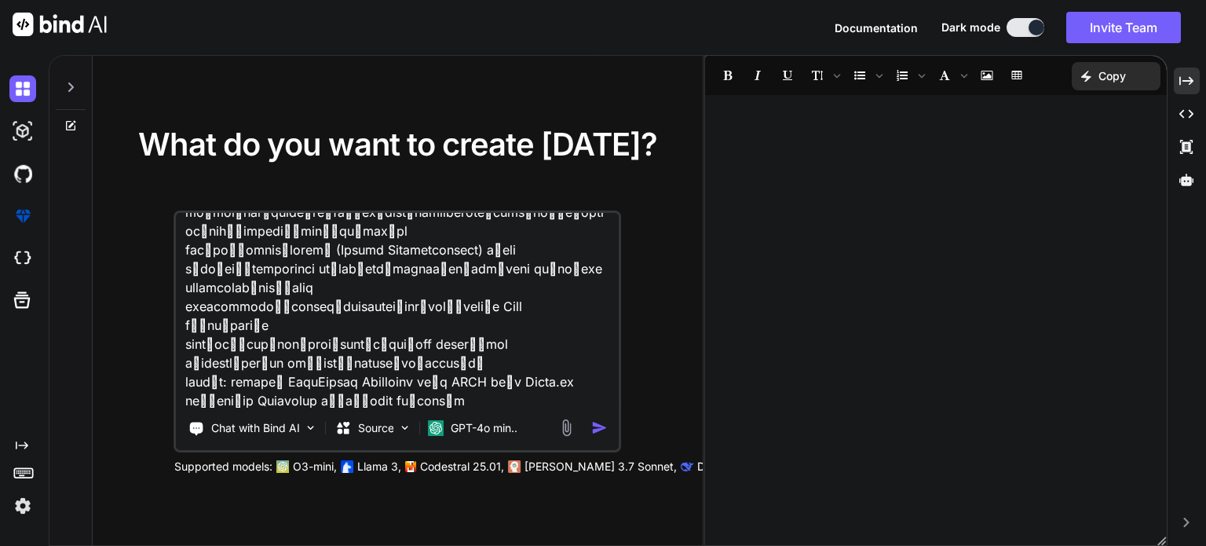
click at [565, 394] on textarea at bounding box center [398, 310] width 442 height 195
click at [562, 393] on textarea at bounding box center [398, 310] width 442 height 195
click at [570, 394] on textarea at bounding box center [398, 310] width 442 height 195
paste textarea "ภาพตัวอย่างนี้แสดงถึงหน้าแรกของเว็บไซต์ดูดวงบนจอคอมพิวเตอร์ พื้นหลังเป็นท้องฟ้า…"
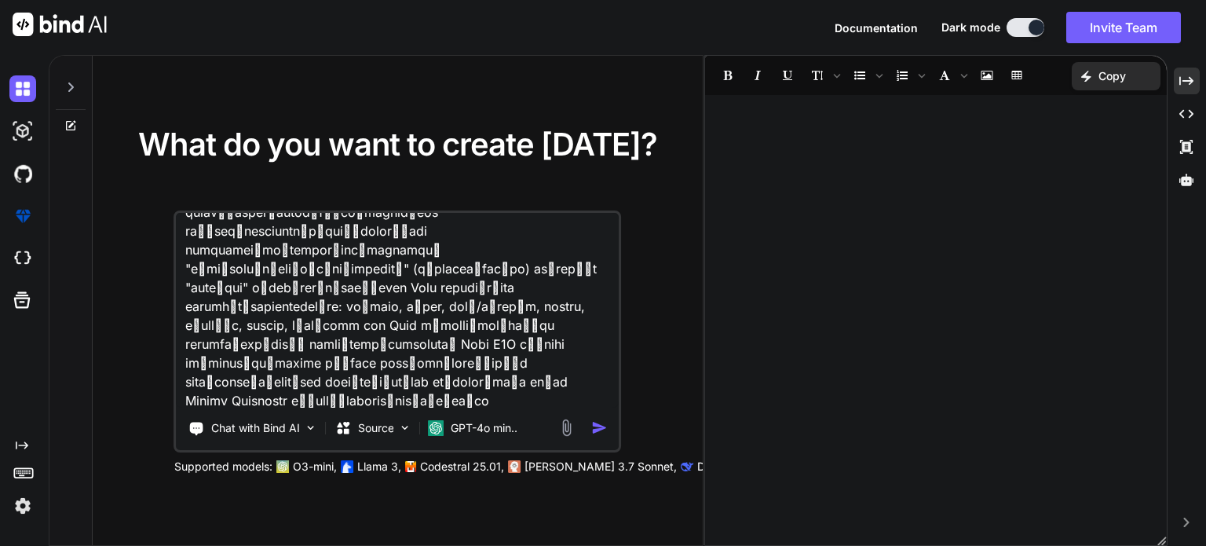
type textarea "ในฐานะผู้เชี่ยวชาญด้านการออกแบบเว็บไซต์ที่สั่งสมประสบการณ์มานานกว่า 20 ปี ผมพร้…"
click at [566, 429] on img at bounding box center [567, 428] width 18 height 18
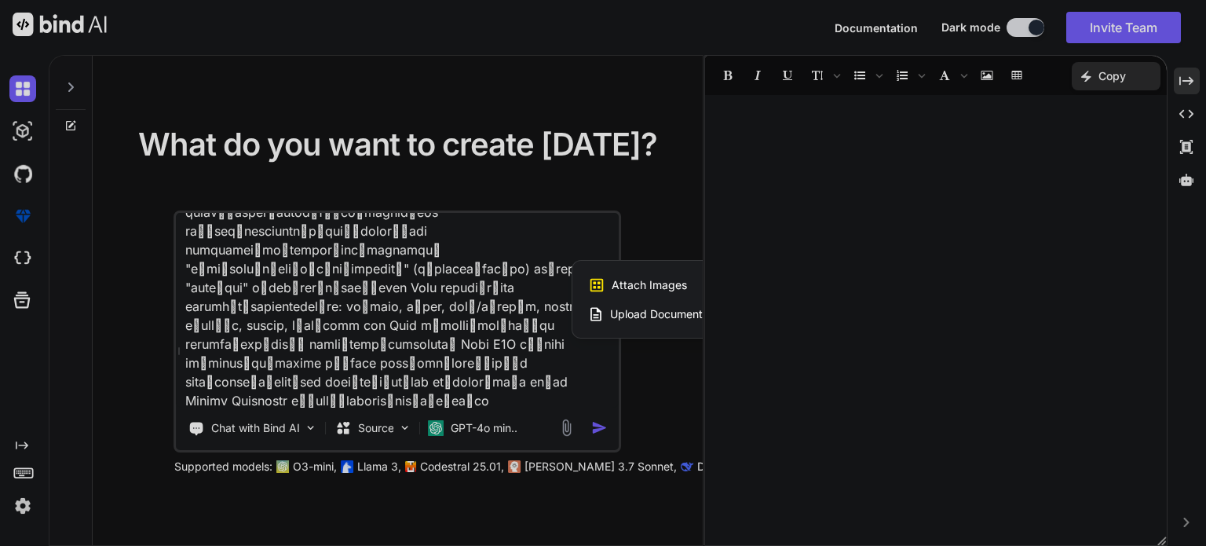
click at [654, 313] on span "Upload Documents and Code Files" at bounding box center [698, 314] width 177 height 16
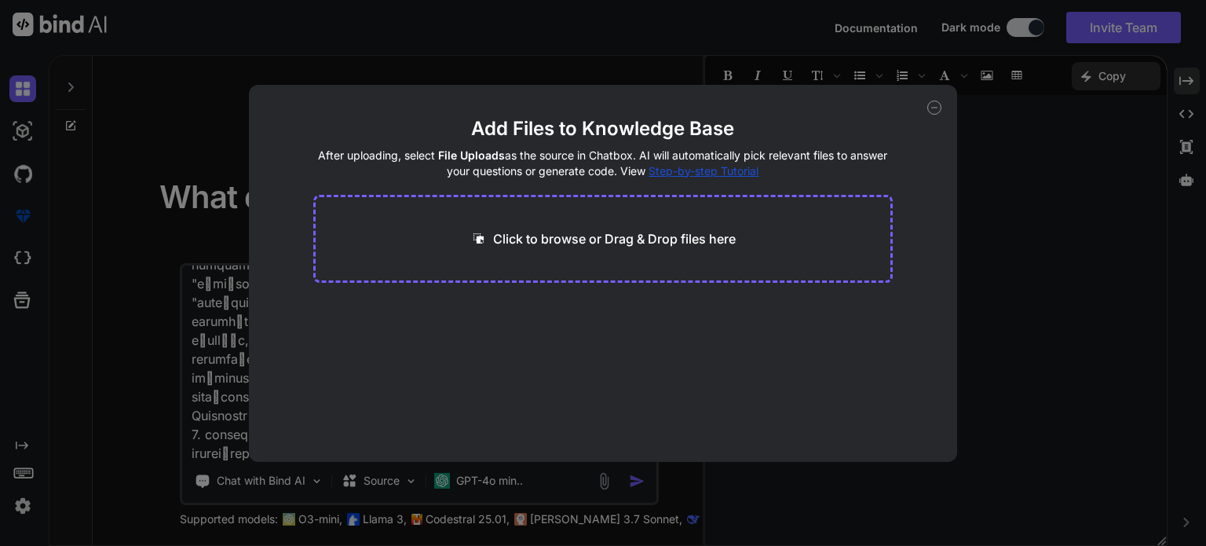
click at [595, 236] on p "Click to browse or Drag & Drop files here" at bounding box center [614, 238] width 243 height 19
click at [632, 244] on p "Click to browse or Drag & Drop files here" at bounding box center [614, 238] width 243 height 19
type input "C:\fakepath\Generated Image September 04, 2025 - 1_32PM.jpeg"
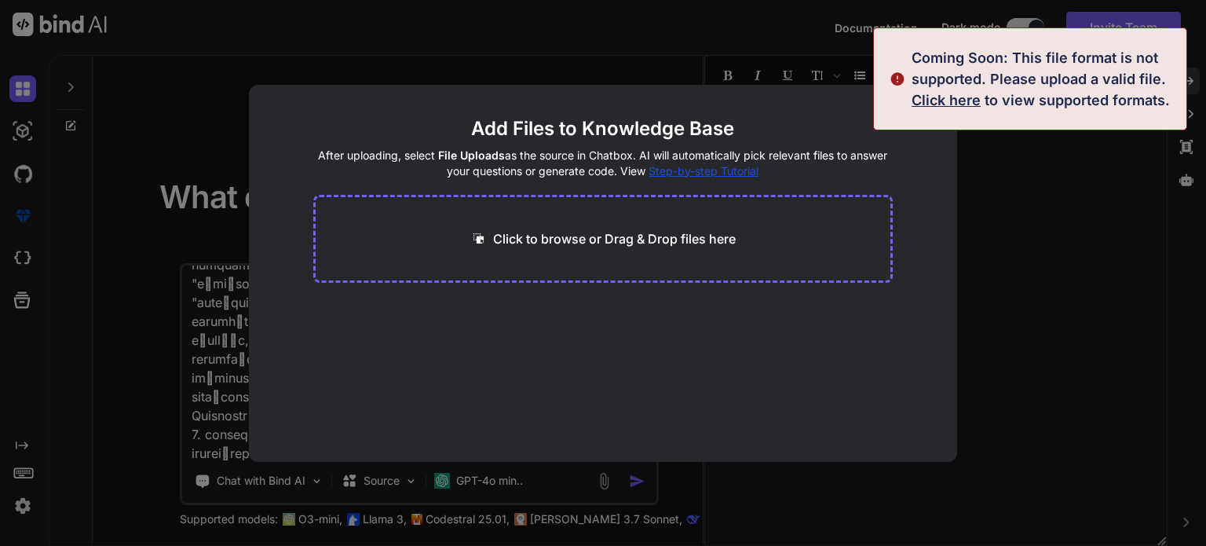
click at [958, 90] on div "Coming Soon: This file format is not supported. Please upload a valid file. Cli…" at bounding box center [1044, 79] width 265 height 64
click at [949, 98] on span "Click here" at bounding box center [946, 100] width 69 height 16
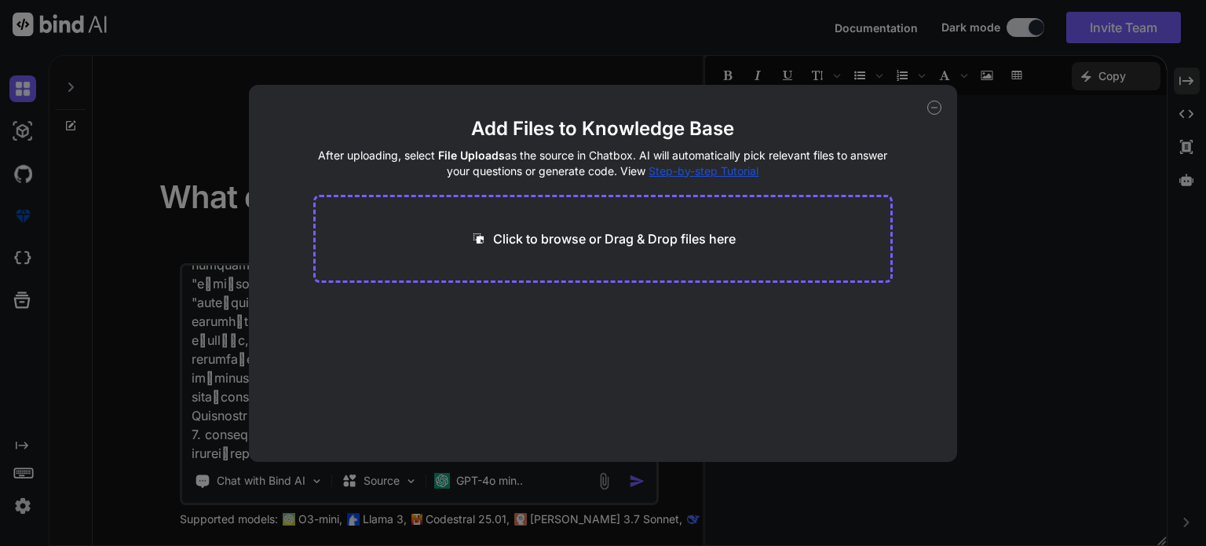
click at [934, 106] on icon at bounding box center [934, 108] width 14 height 14
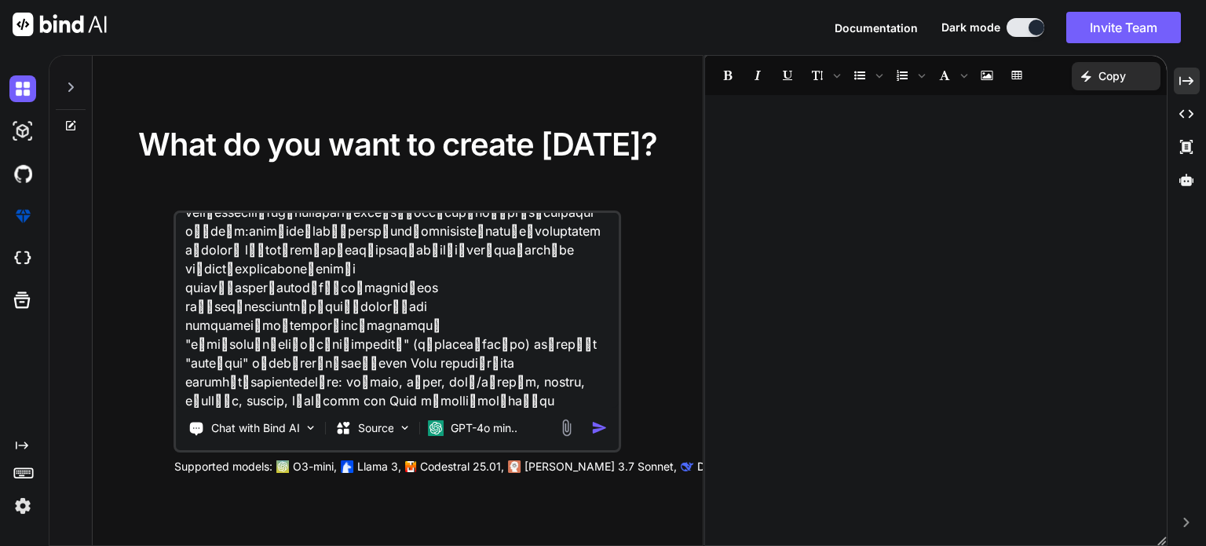
scroll to position [1716, 0]
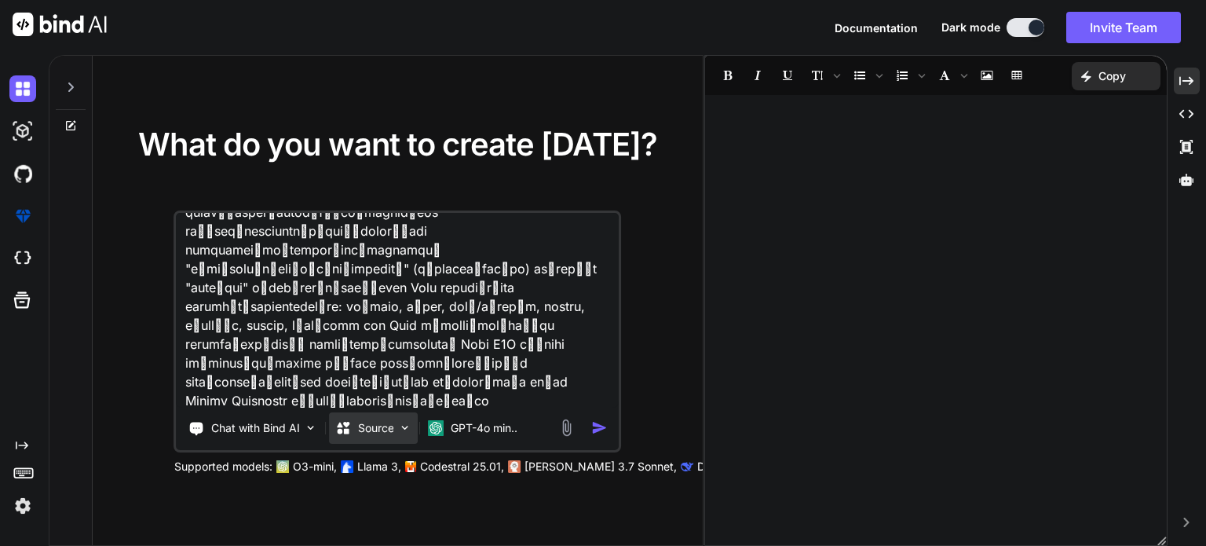
click at [356, 433] on div "Source" at bounding box center [365, 428] width 58 height 16
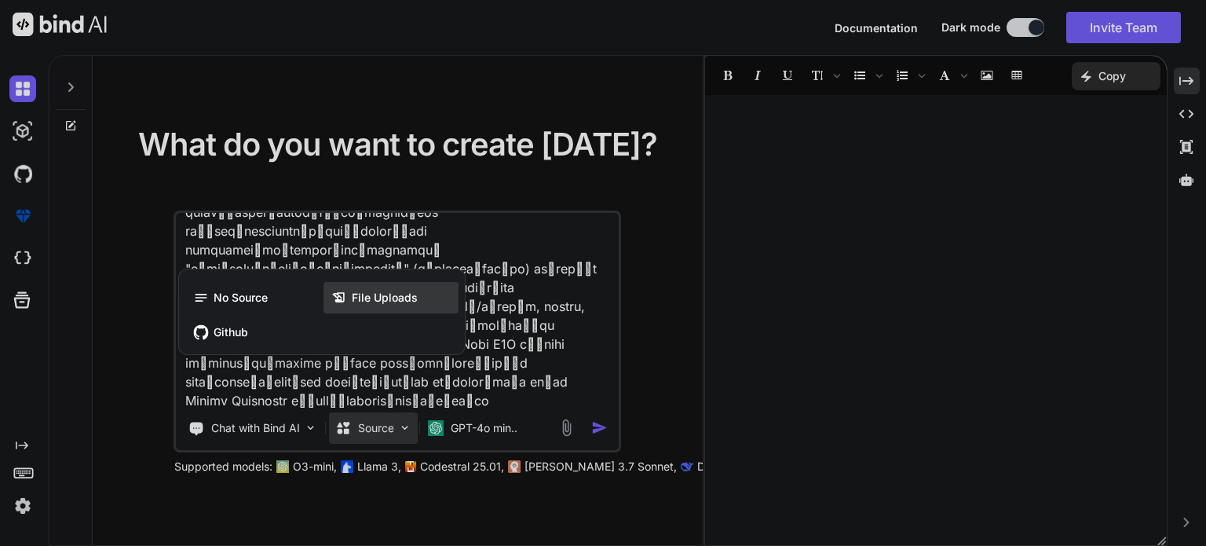
click at [379, 299] on span "File Uploads" at bounding box center [385, 298] width 66 height 16
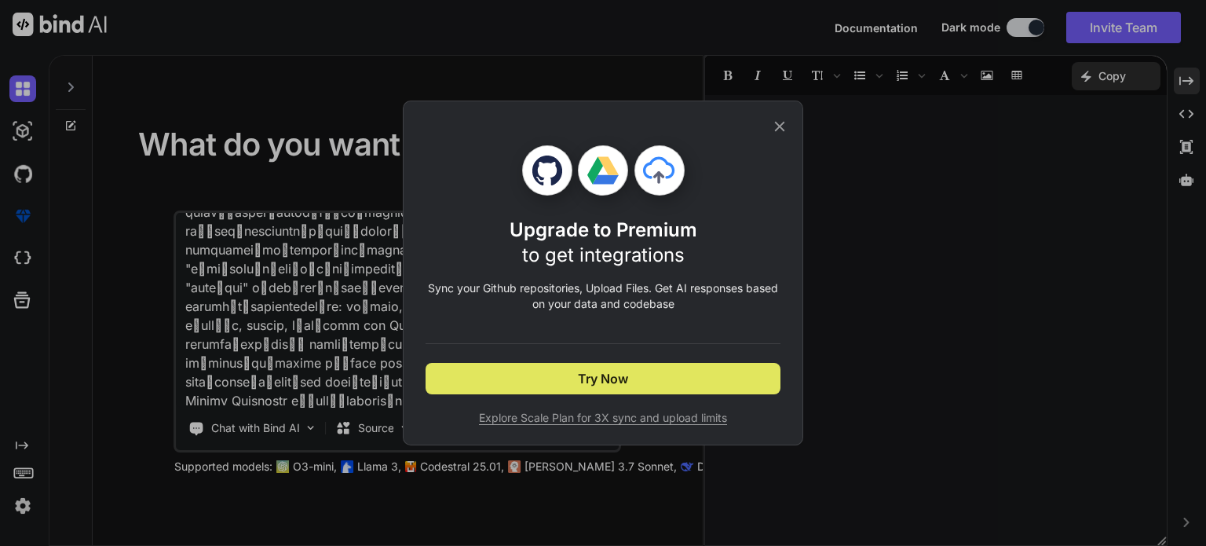
click at [612, 383] on span "Try Now" at bounding box center [603, 378] width 50 height 19
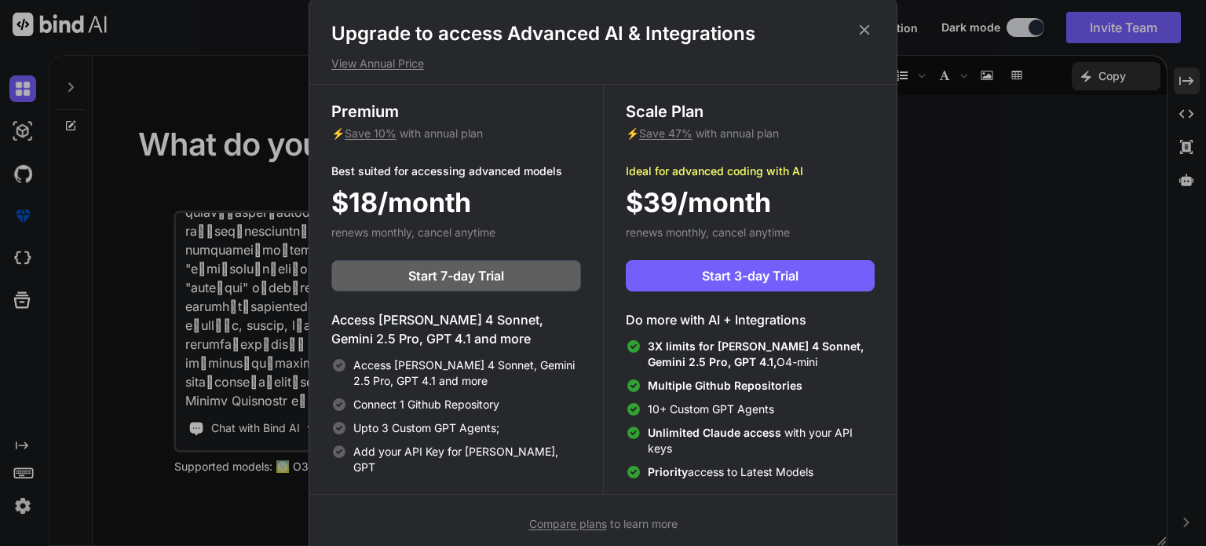
click at [873, 27] on icon at bounding box center [864, 29] width 17 height 17
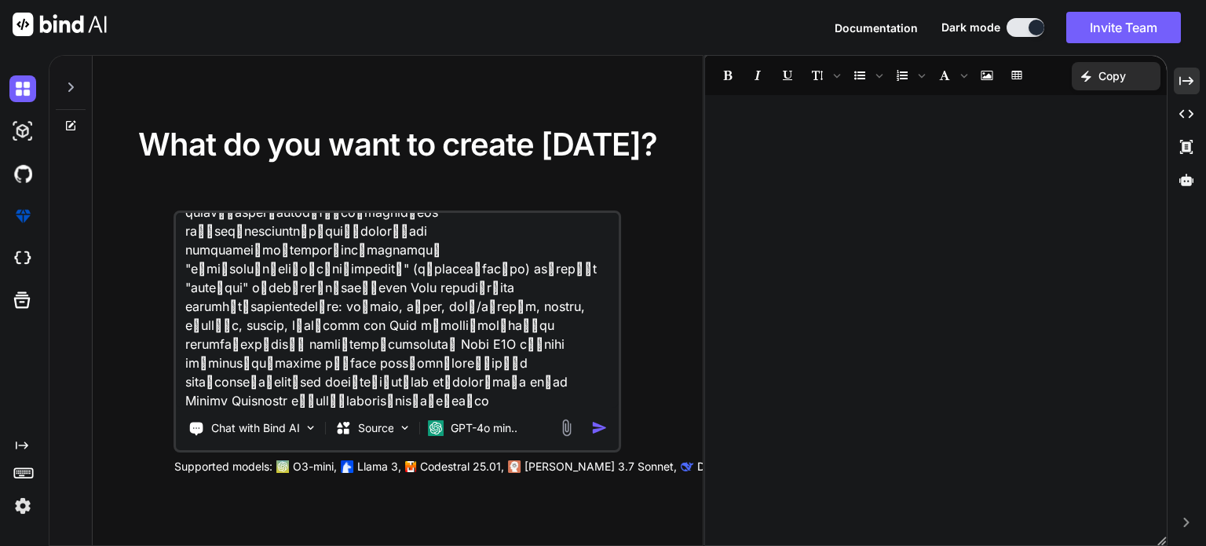
click at [603, 428] on img "button" at bounding box center [599, 427] width 16 height 16
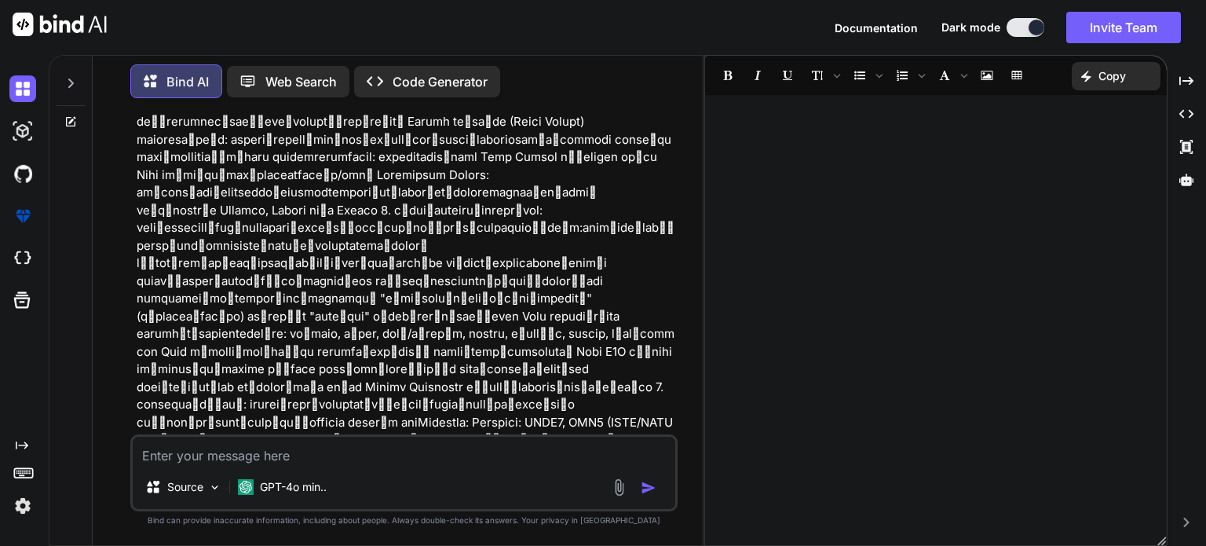
scroll to position [742, 0]
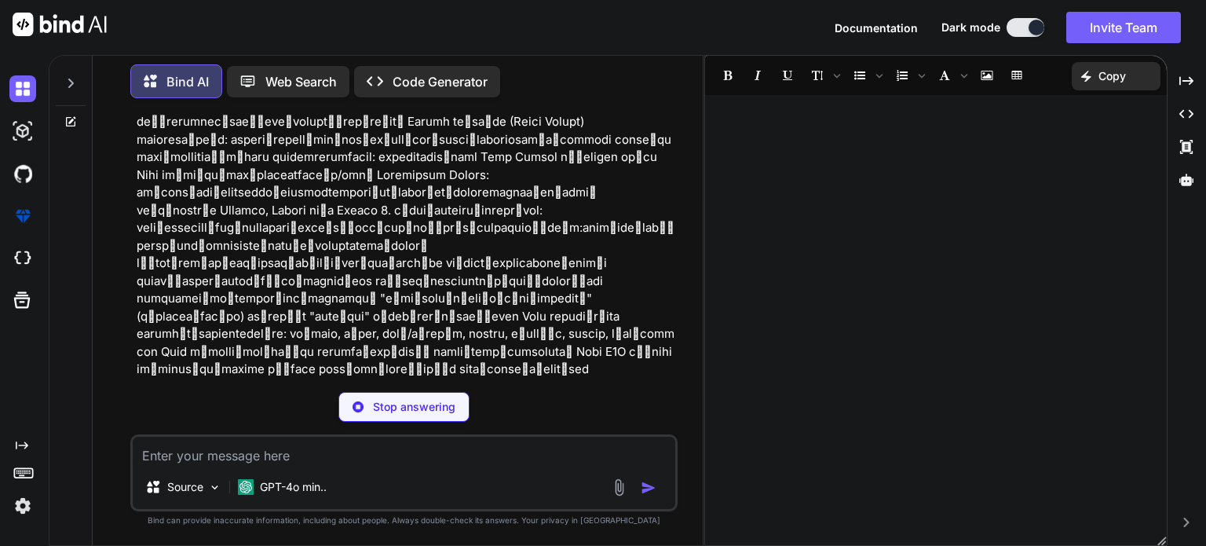
click at [700, 200] on div "You Bind AI แนวคิดในการออกแบบเว็บไซต์ดูดวงที่คุณนำเสนอมีความน่าสนใจและสร้างสรรค…" at bounding box center [404, 328] width 598 height 434
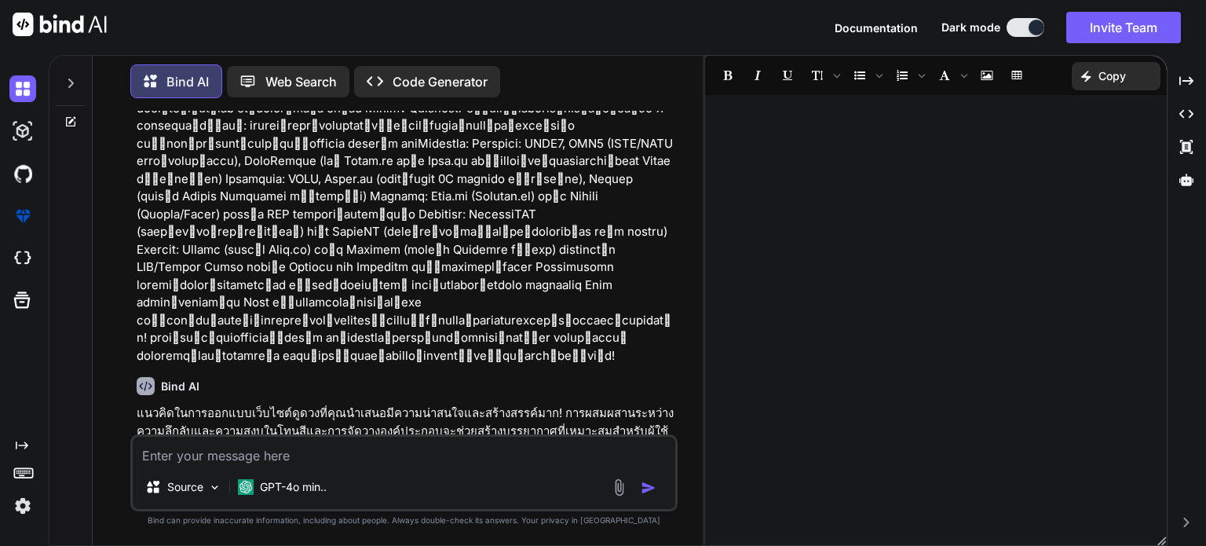
scroll to position [1091, 0]
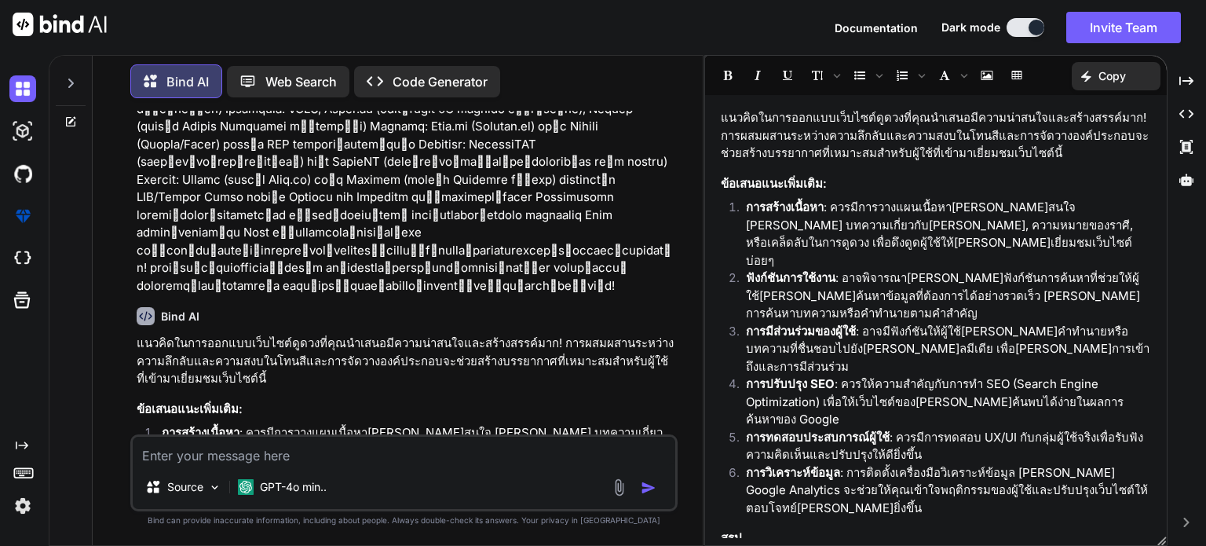
scroll to position [0, 0]
click at [457, 80] on p "Code Generator" at bounding box center [440, 81] width 95 height 19
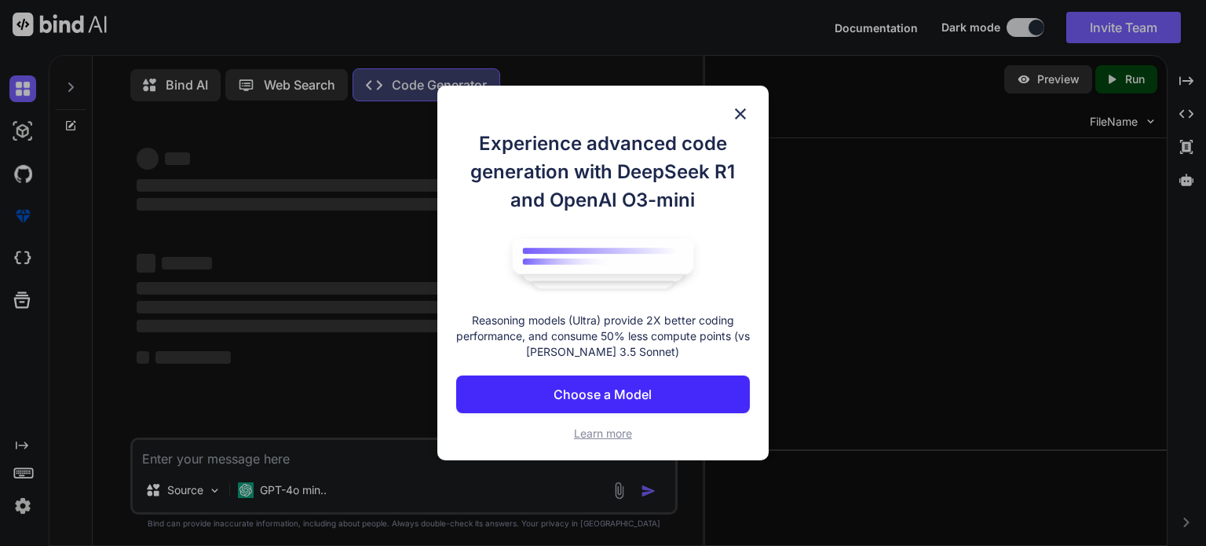
click at [643, 393] on p "Choose a Model" at bounding box center [603, 394] width 98 height 19
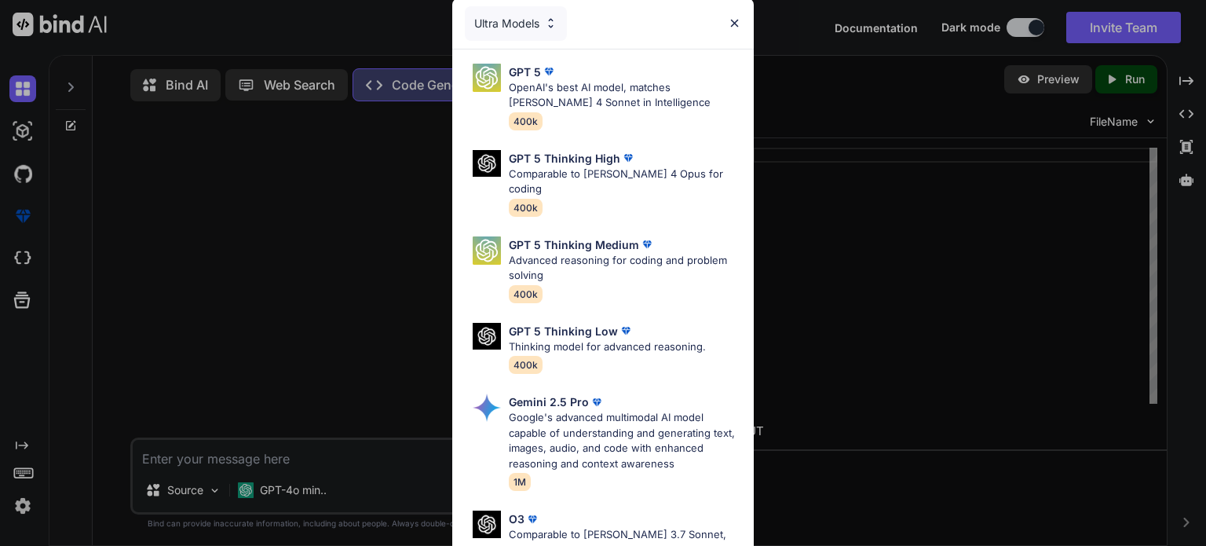
click at [732, 20] on img at bounding box center [734, 22] width 13 height 13
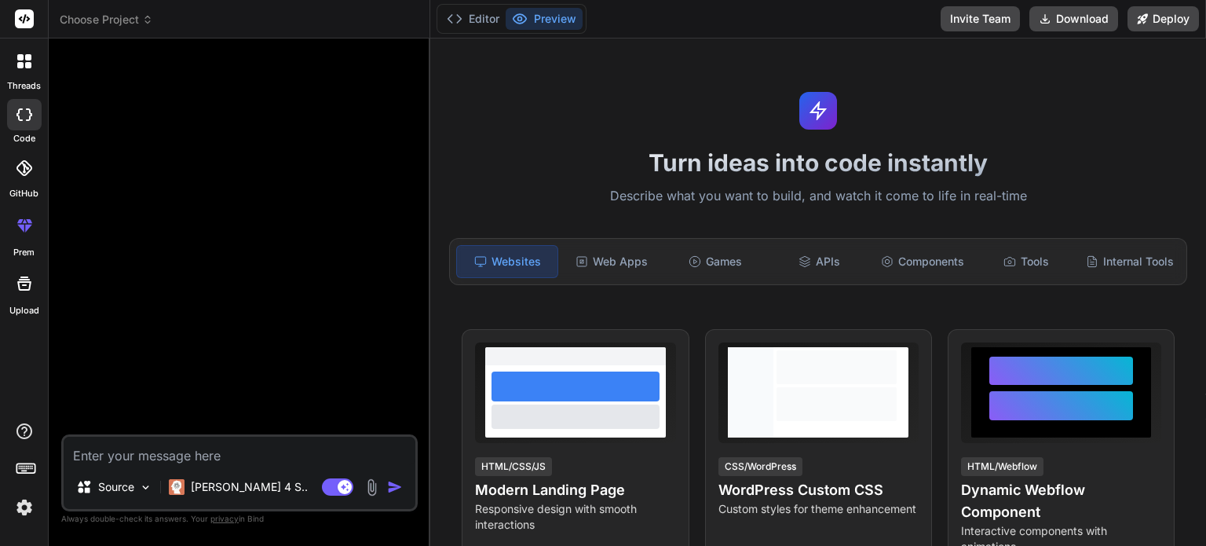
type textarea "x"
